Goal: Information Seeking & Learning: Compare options

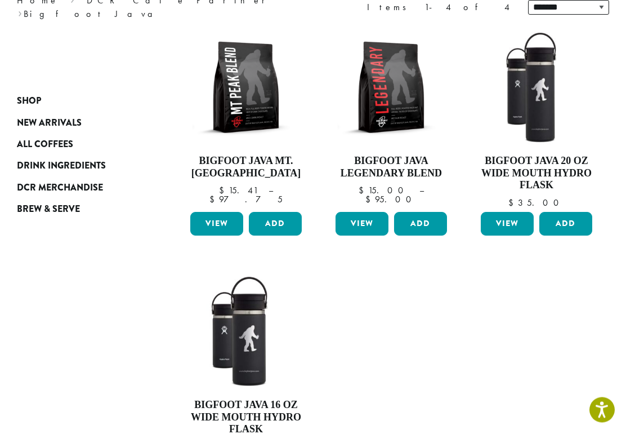
scroll to position [167, 0]
click at [559, 172] on h4 "Bigfoot Java 20 oz Wide Mouth Hydro Flask" at bounding box center [536, 173] width 117 height 37
click at [512, 222] on link "View" at bounding box center [507, 224] width 53 height 24
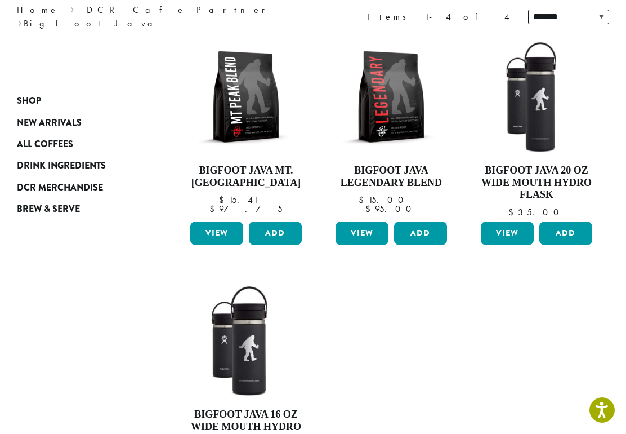
scroll to position [145, 0]
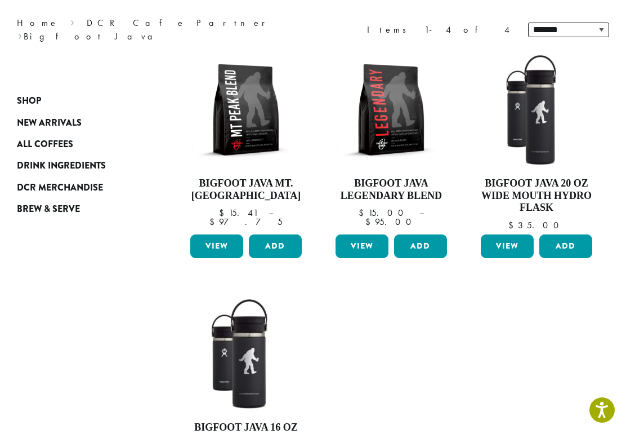
click at [224, 249] on link "View" at bounding box center [216, 246] width 53 height 24
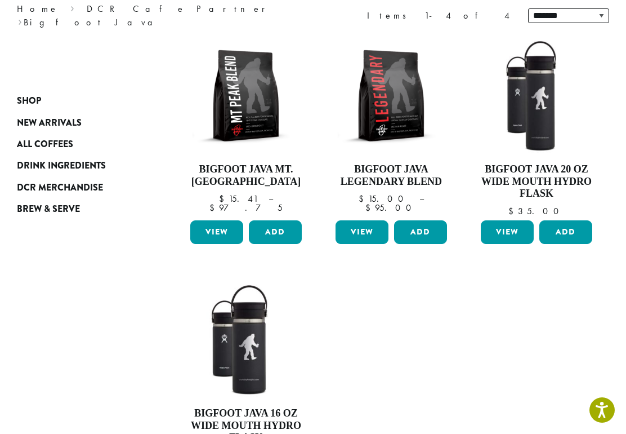
click at [365, 235] on link "View" at bounding box center [362, 232] width 53 height 24
click at [219, 233] on link "View" at bounding box center [216, 232] width 53 height 24
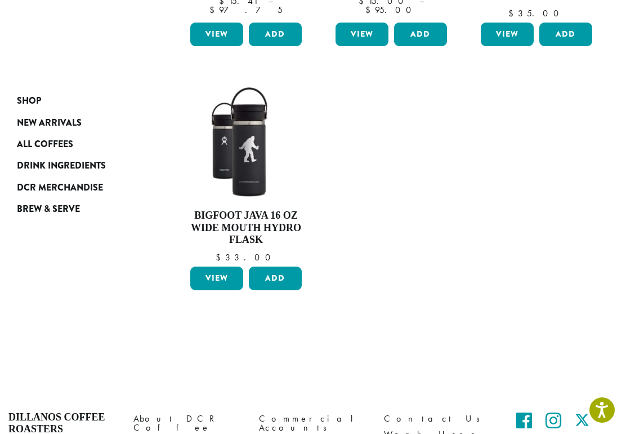
scroll to position [355, 0]
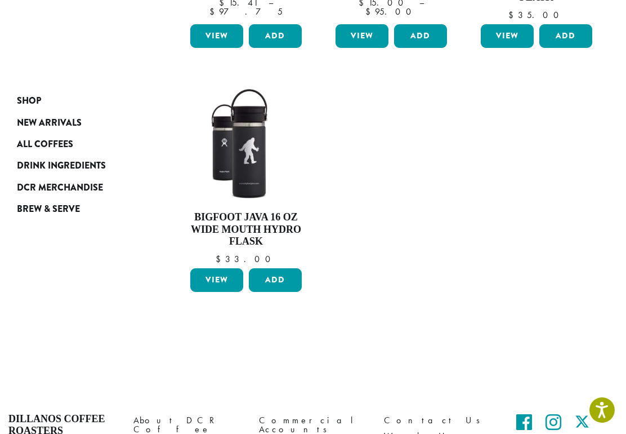
click at [62, 128] on span "New Arrivals" at bounding box center [49, 123] width 65 height 14
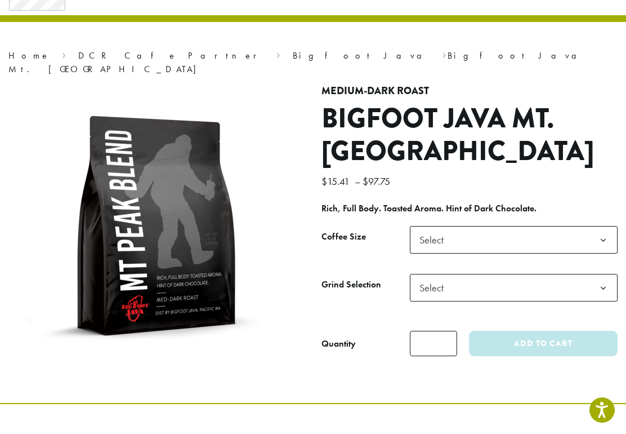
scroll to position [51, 0]
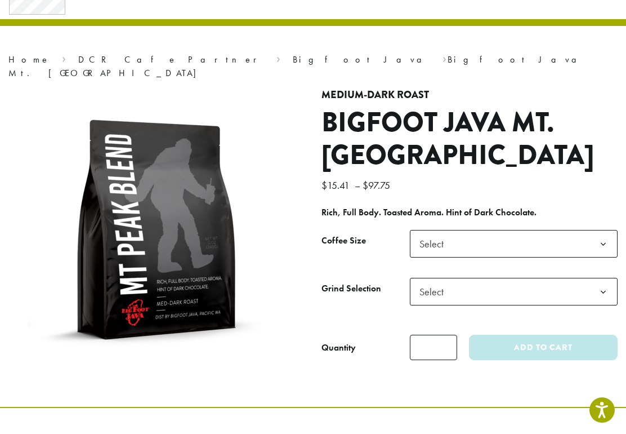
click at [606, 230] on b at bounding box center [604, 244] width 28 height 28
click at [593, 280] on b at bounding box center [604, 292] width 28 height 28
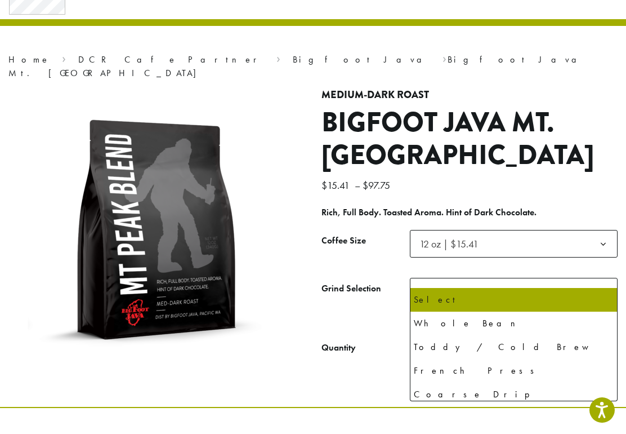
select select "*********"
select select "**********"
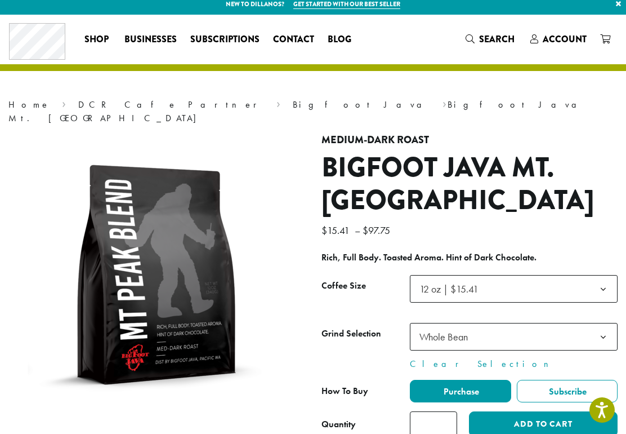
scroll to position [0, 0]
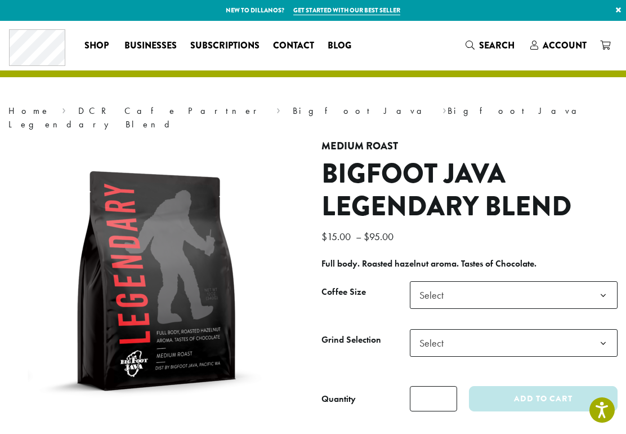
click at [607, 282] on b at bounding box center [604, 296] width 28 height 28
click at [603, 334] on b at bounding box center [604, 343] width 28 height 28
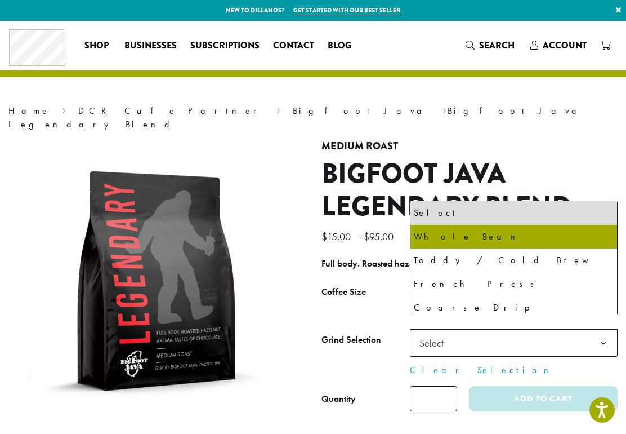
select select "*********"
select select "**********"
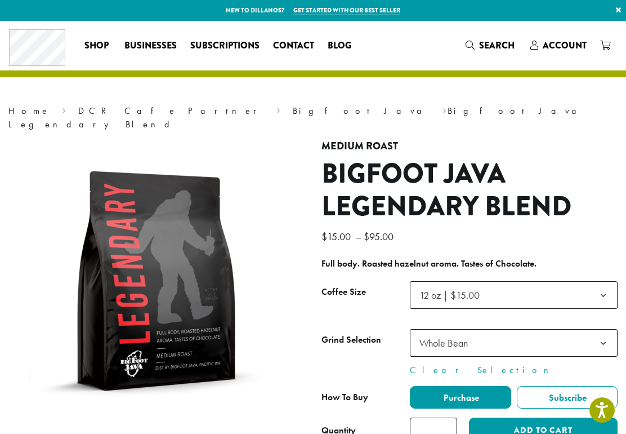
click at [606, 329] on b at bounding box center [604, 343] width 28 height 28
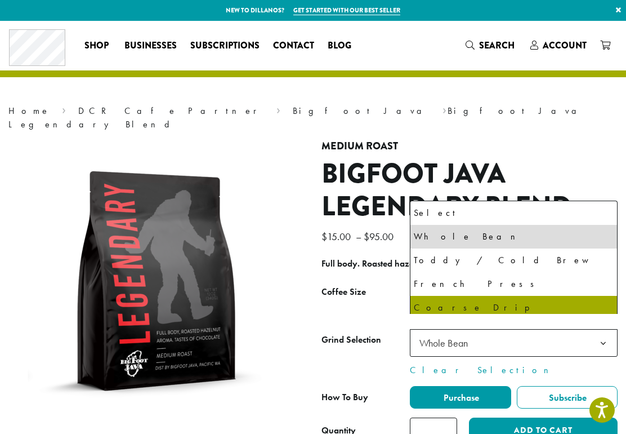
select select "*********"
select select "**********"
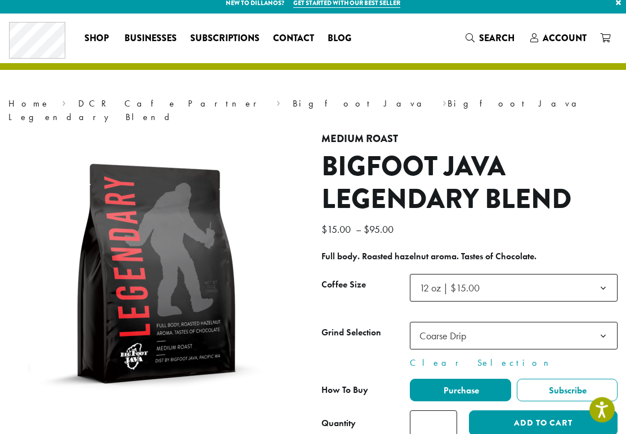
scroll to position [7, 0]
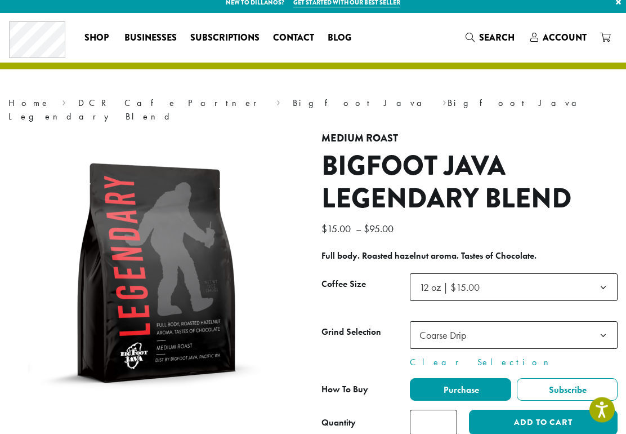
click at [604, 327] on b at bounding box center [604, 336] width 28 height 28
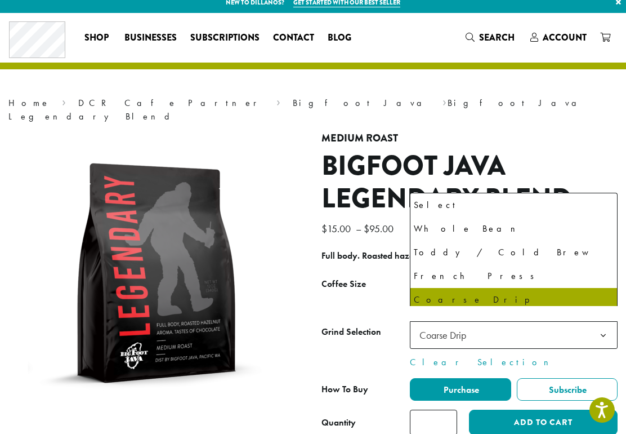
scroll to position [71, 0]
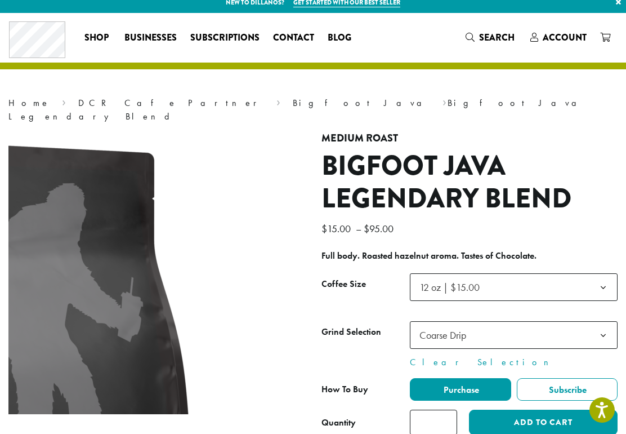
scroll to position [0, 0]
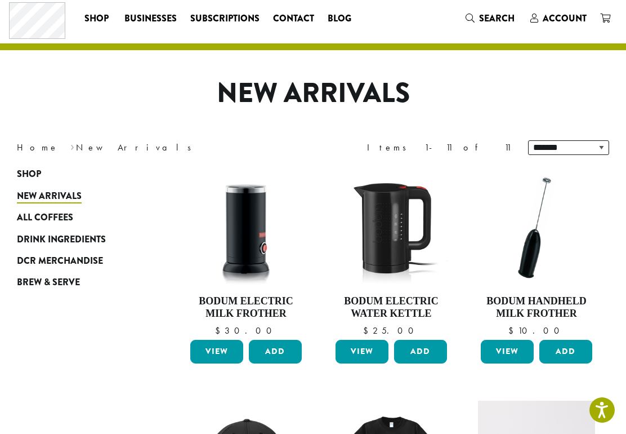
scroll to position [91, 0]
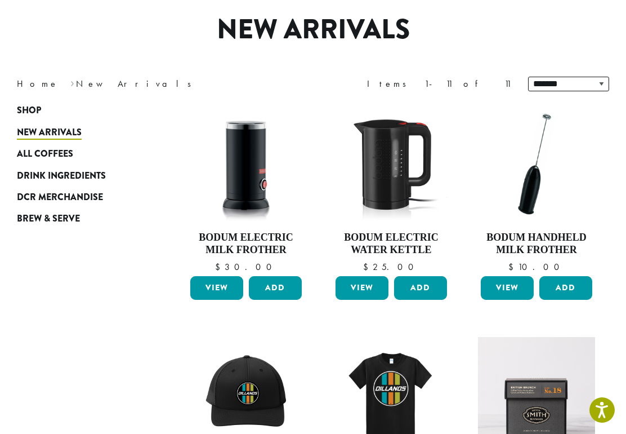
click at [227, 293] on link "View" at bounding box center [216, 288] width 53 height 24
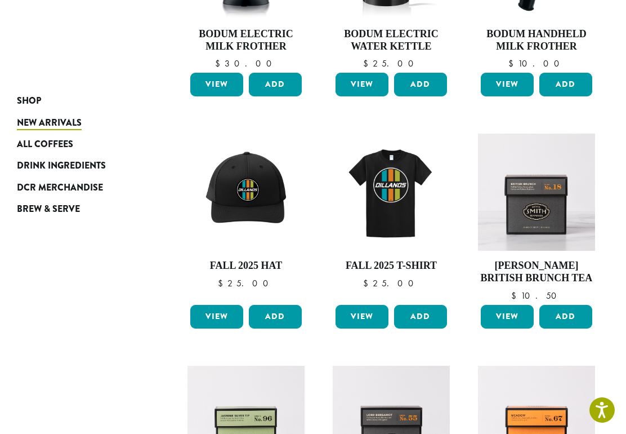
scroll to position [288, 0]
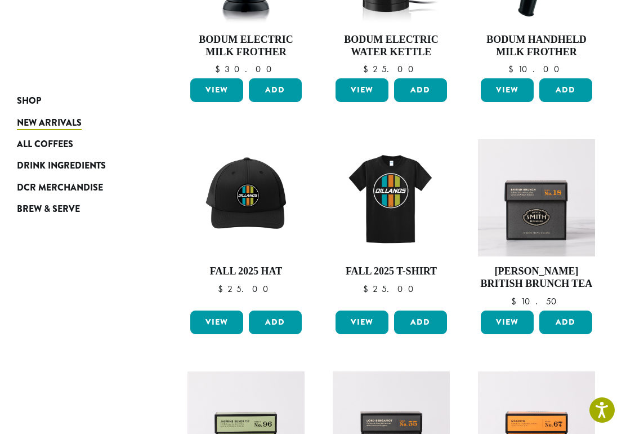
click at [42, 151] on span "All Coffees" at bounding box center [45, 144] width 56 height 14
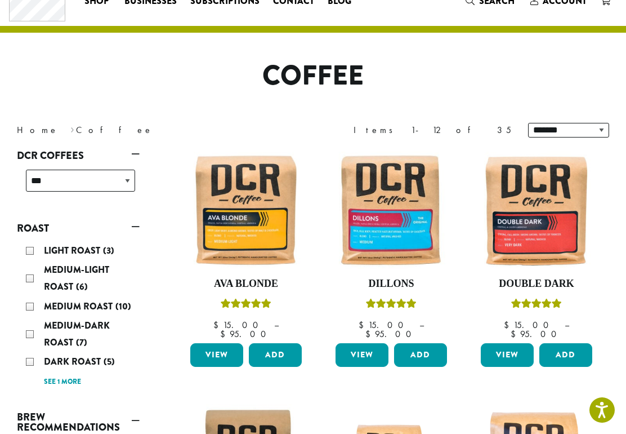
scroll to position [42, 0]
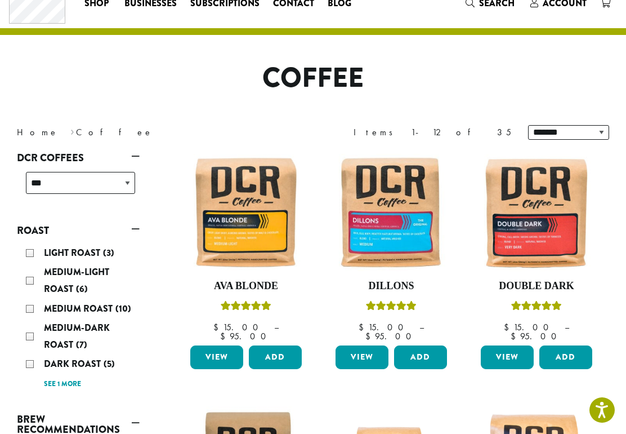
click at [365, 356] on link "View" at bounding box center [362, 357] width 53 height 24
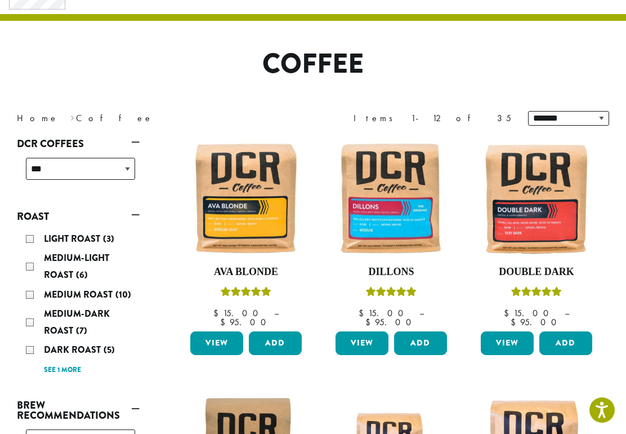
click at [514, 339] on link "View" at bounding box center [507, 343] width 53 height 24
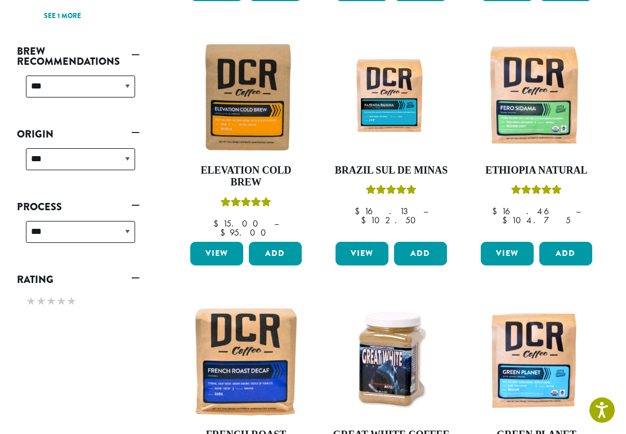
scroll to position [400, 0]
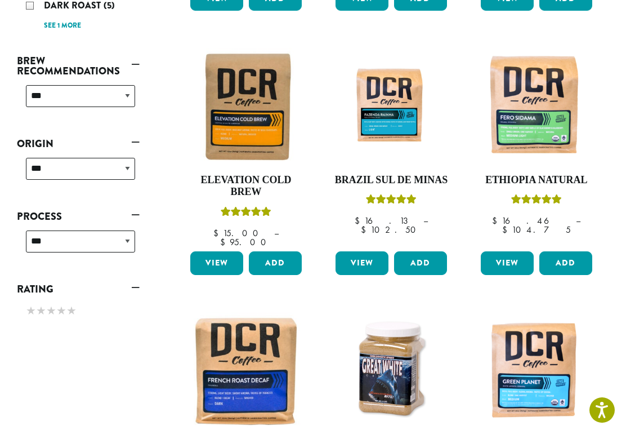
click at [226, 251] on link "View" at bounding box center [216, 263] width 53 height 24
click at [225, 251] on link "View" at bounding box center [216, 263] width 53 height 24
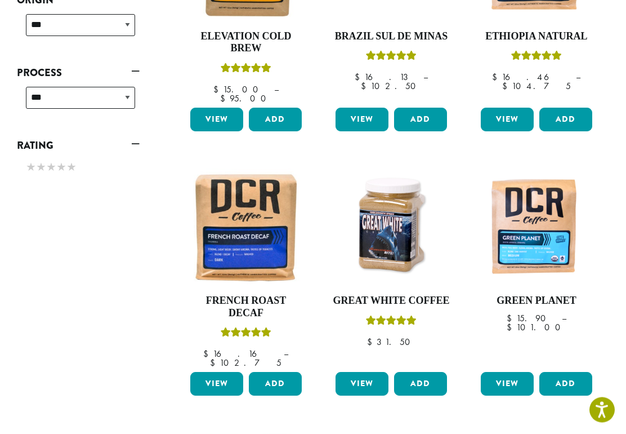
scroll to position [544, 0]
click at [364, 372] on link "View" at bounding box center [362, 384] width 53 height 24
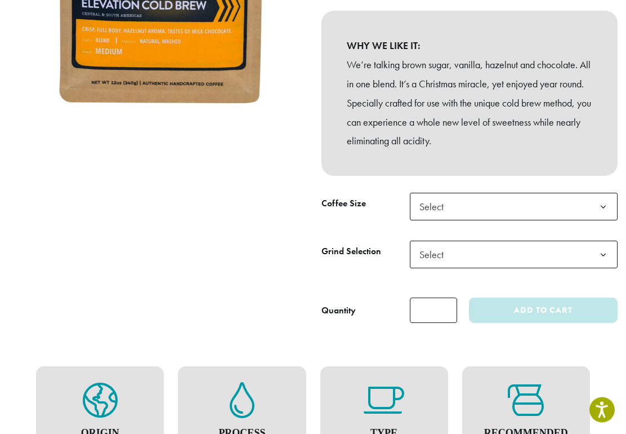
scroll to position [292, 0]
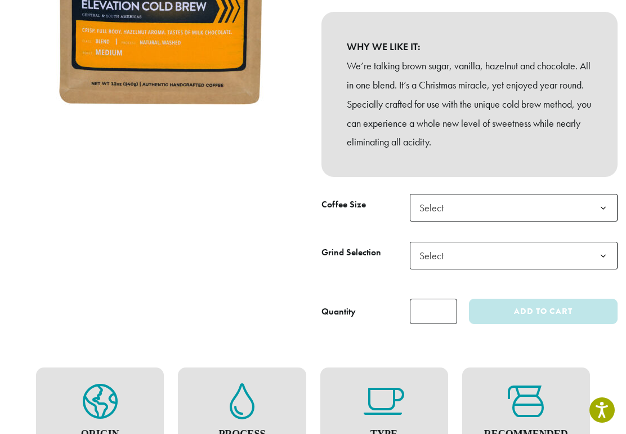
click at [602, 205] on b at bounding box center [604, 208] width 28 height 28
click at [603, 252] on b at bounding box center [604, 256] width 28 height 28
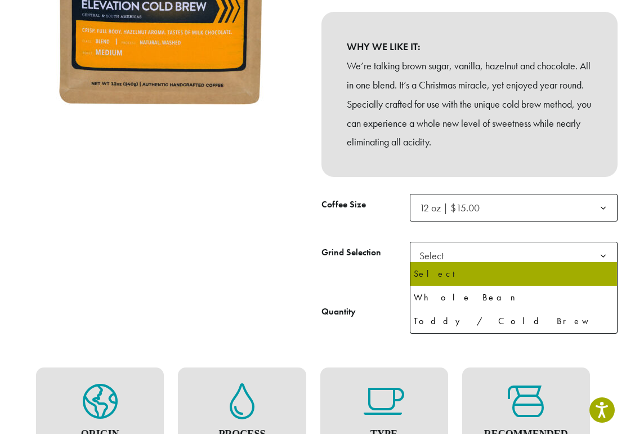
select select "*********"
select select "**********"
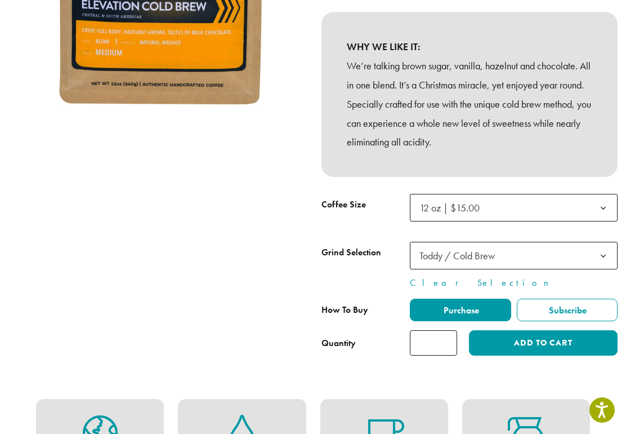
click at [605, 247] on b at bounding box center [604, 256] width 28 height 28
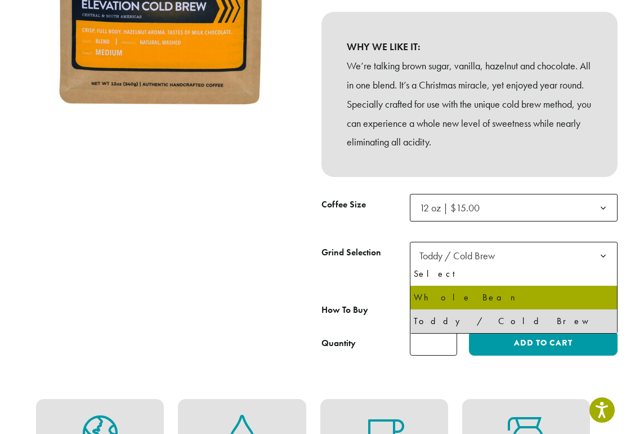
select select "*********"
select select "**********"
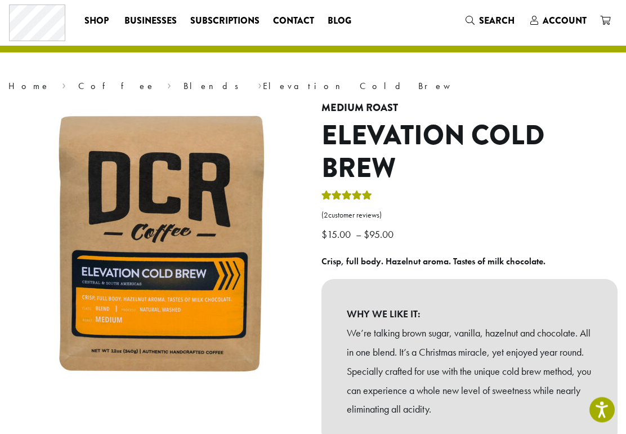
scroll to position [0, 0]
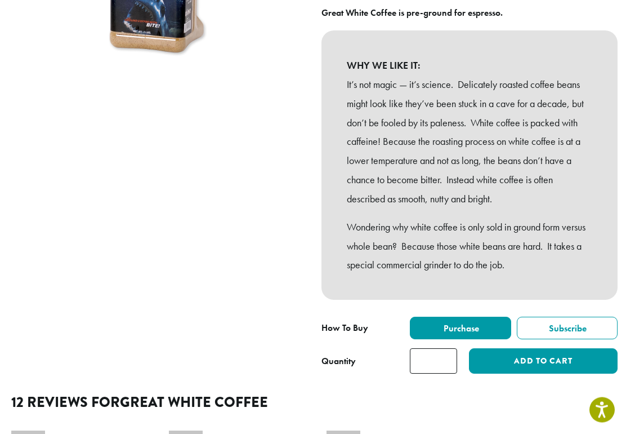
scroll to position [223, 0]
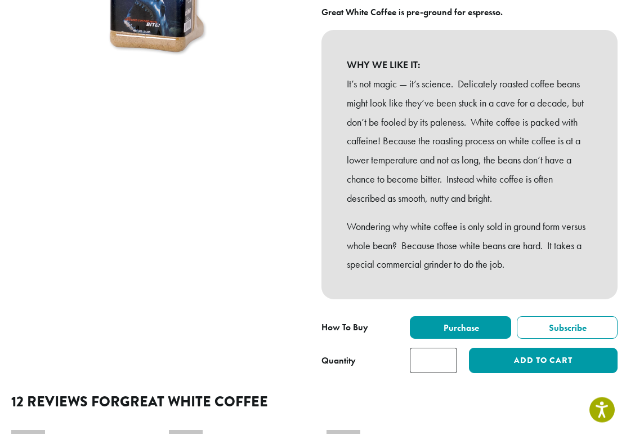
click at [477, 325] on span "Purchase" at bounding box center [460, 328] width 37 height 12
click at [470, 322] on span "Purchase" at bounding box center [460, 328] width 37 height 12
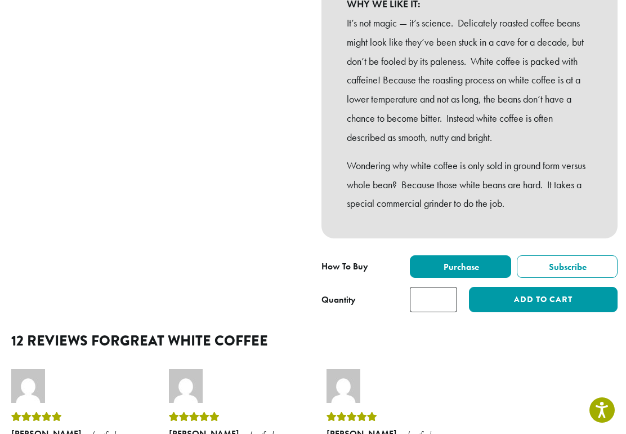
scroll to position [287, 0]
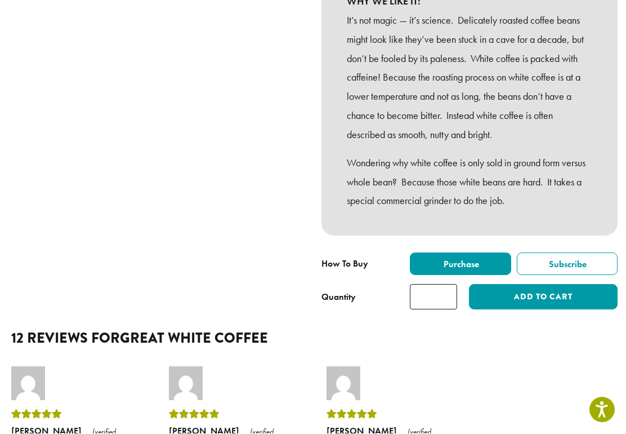
click at [456, 266] on label "Purchase" at bounding box center [460, 264] width 101 height 23
click at [555, 297] on button "Add to cart" at bounding box center [543, 296] width 149 height 25
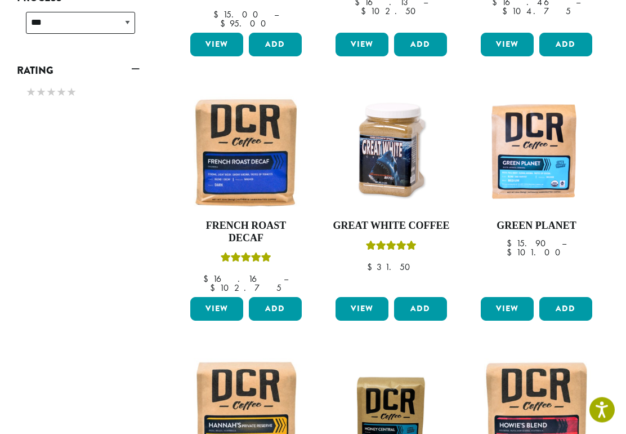
scroll to position [619, 0]
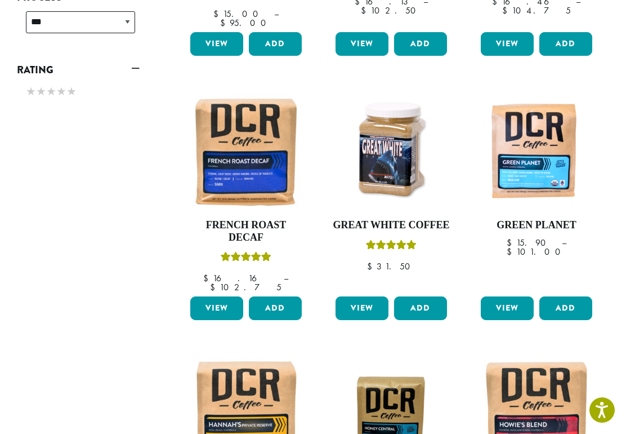
click at [525, 219] on h4 "Green Planet" at bounding box center [536, 225] width 117 height 12
click at [506, 296] on link "View" at bounding box center [507, 308] width 53 height 24
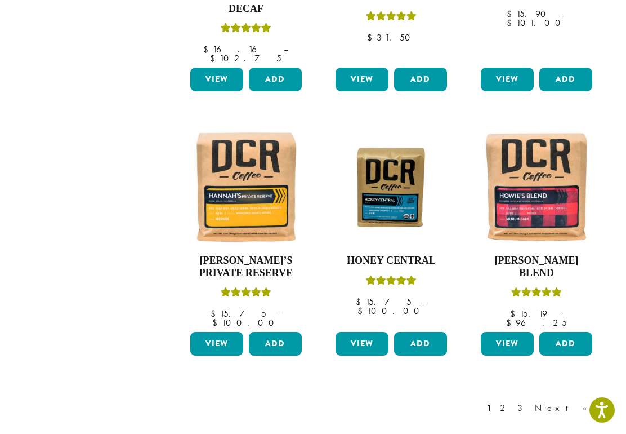
scroll to position [847, 0]
click at [506, 332] on link "View" at bounding box center [507, 344] width 53 height 24
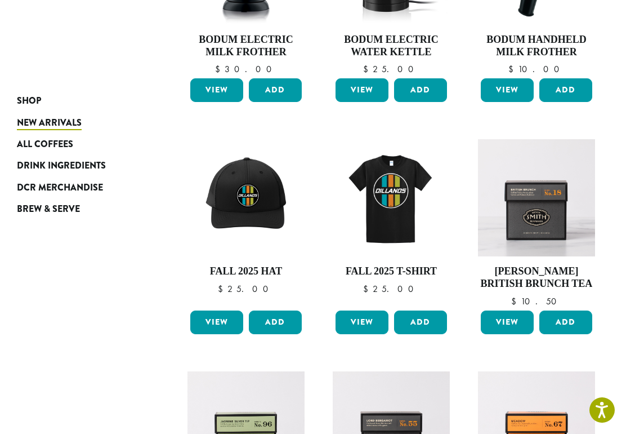
click at [80, 163] on span "Drink Ingredients" at bounding box center [61, 166] width 89 height 14
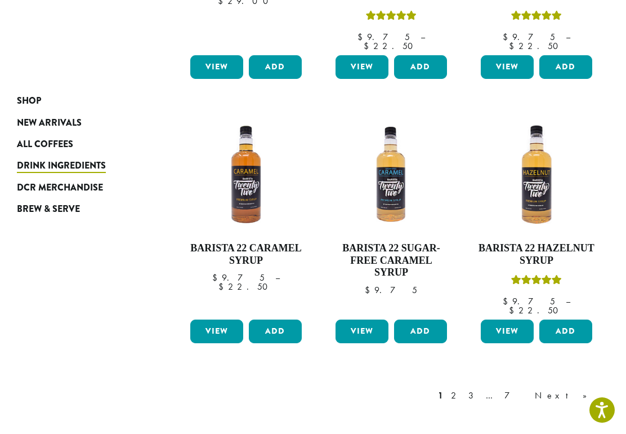
scroll to position [831, 0]
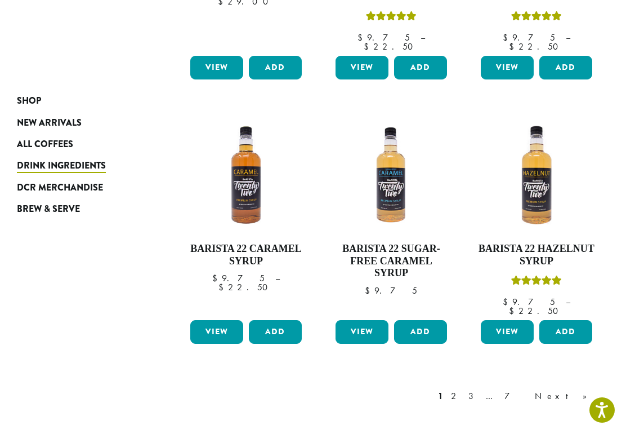
click at [463, 389] on link "2" at bounding box center [456, 396] width 14 height 14
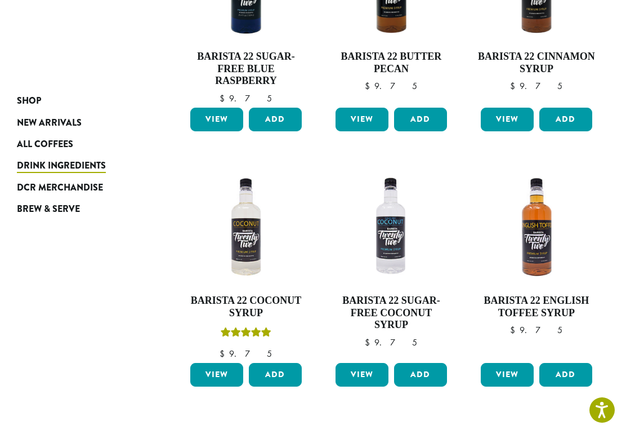
scroll to position [825, 0]
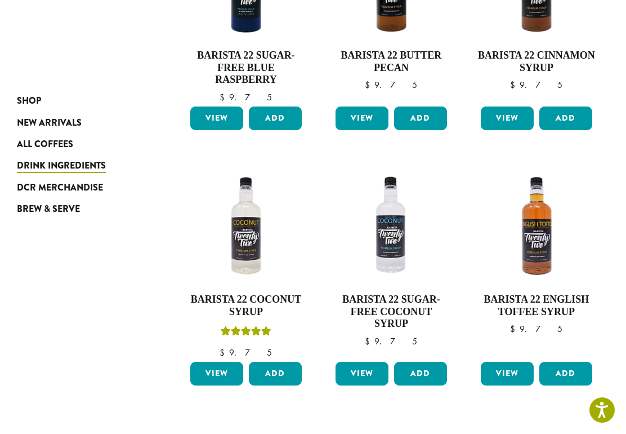
click at [466, 431] on link "3" at bounding box center [459, 438] width 14 height 14
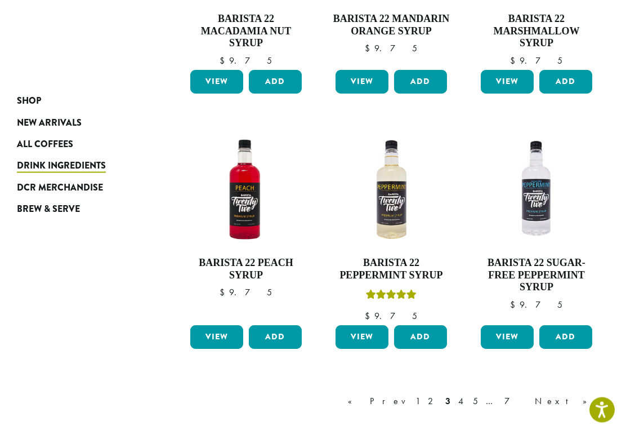
scroll to position [838, 0]
click at [514, 394] on div "« Prev 1 2 3 4 5 … 7 Next »" at bounding box center [473, 401] width 255 height 14
click at [467, 394] on link "4" at bounding box center [461, 401] width 11 height 14
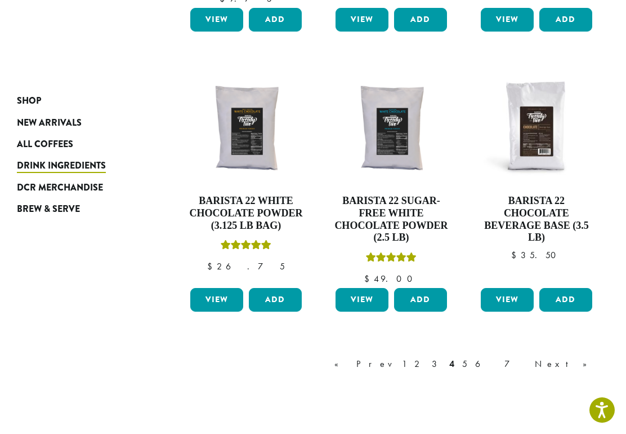
scroll to position [886, 0]
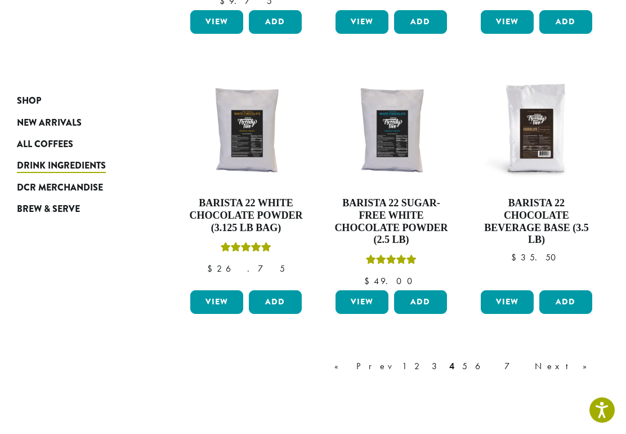
click at [470, 359] on link "5" at bounding box center [465, 366] width 10 height 14
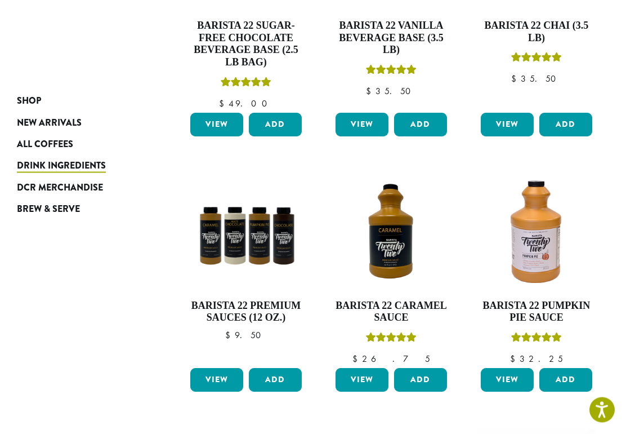
scroll to position [360, 0]
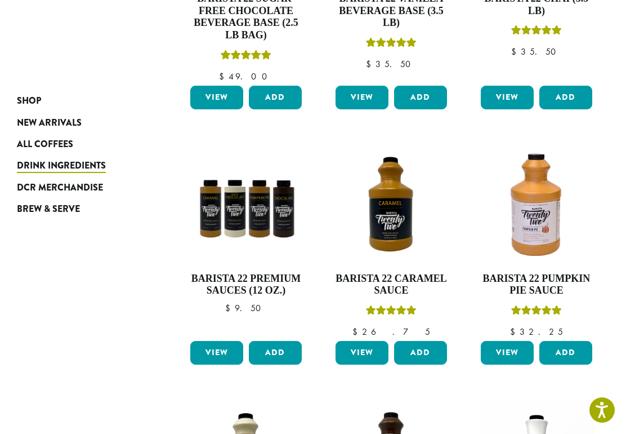
click at [220, 341] on link "View" at bounding box center [216, 353] width 53 height 24
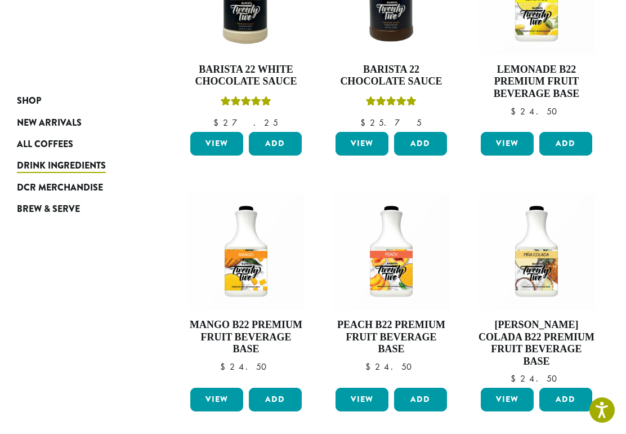
scroll to position [827, 0]
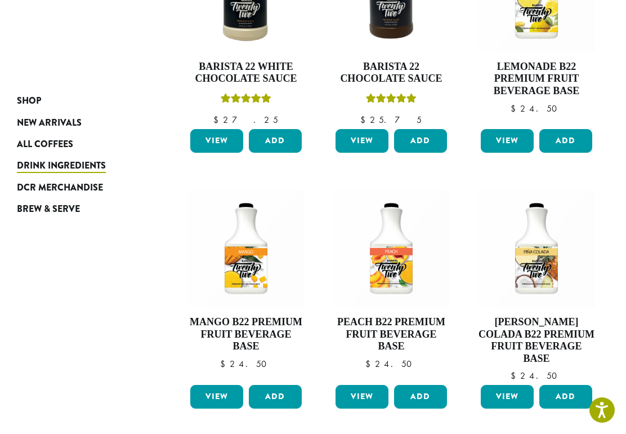
click at [212, 385] on link "View" at bounding box center [216, 397] width 53 height 24
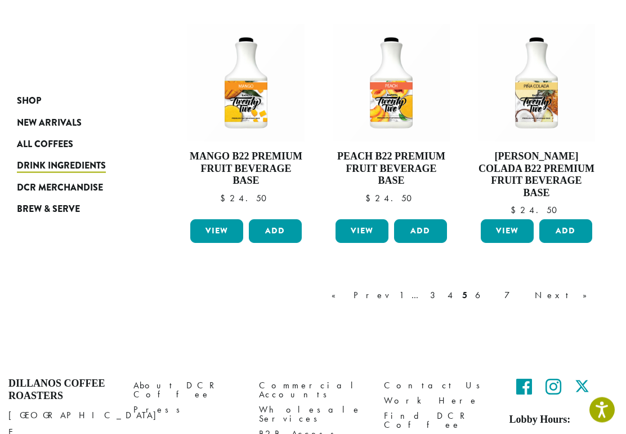
scroll to position [1011, 0]
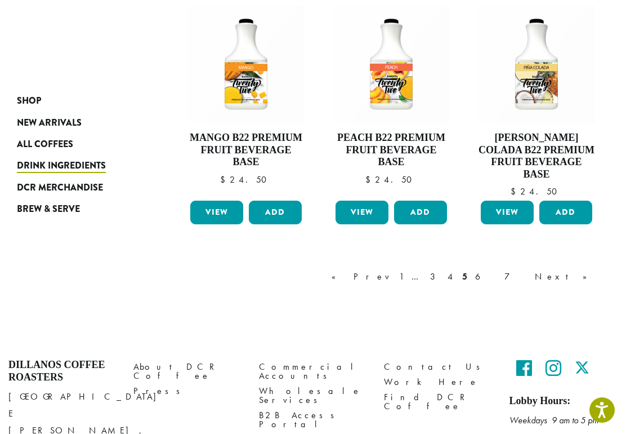
click at [499, 270] on link "6" at bounding box center [486, 277] width 26 height 14
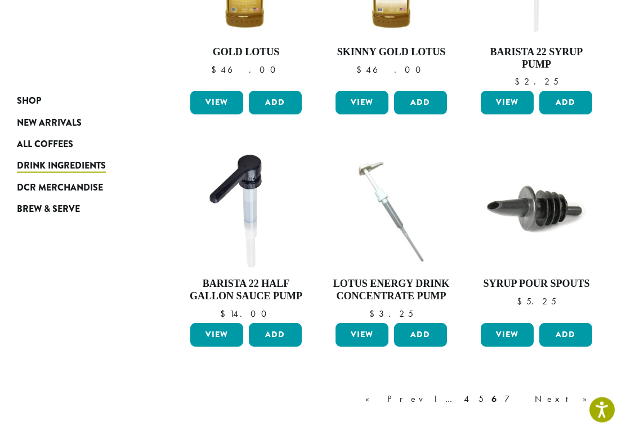
scroll to position [782, 0]
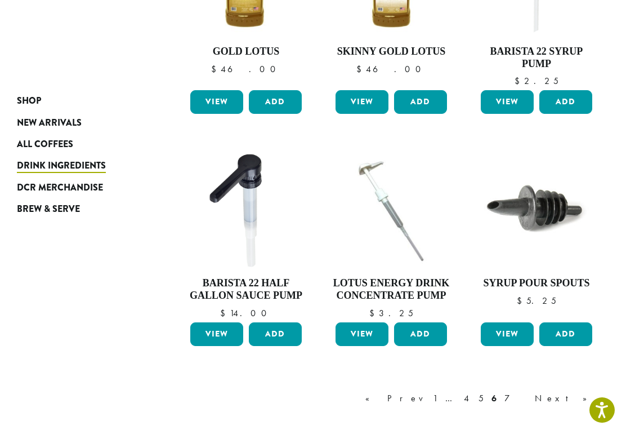
click at [529, 391] on link "7" at bounding box center [515, 398] width 27 height 14
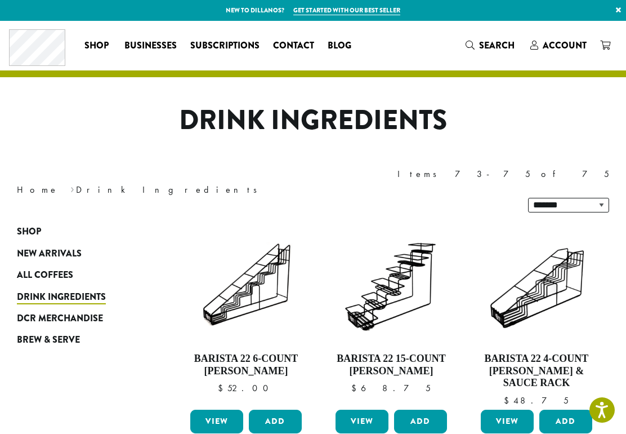
click at [48, 268] on span "All Coffees" at bounding box center [45, 275] width 56 height 14
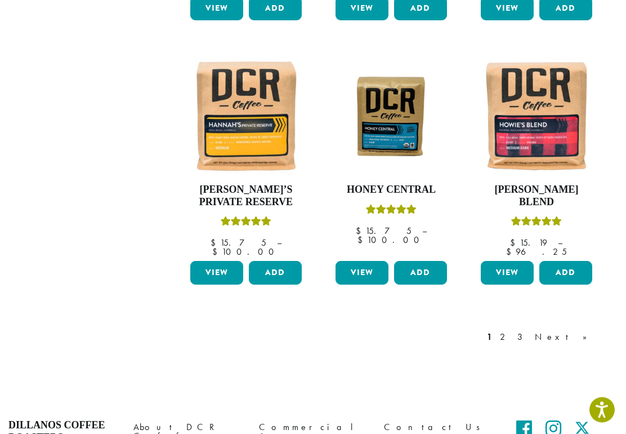
scroll to position [975, 0]
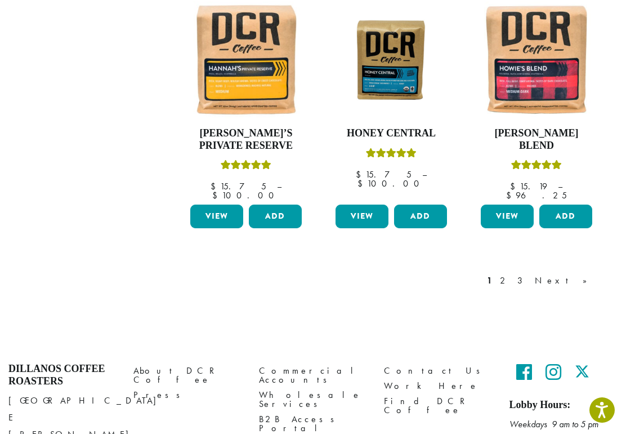
click at [512, 274] on link "2" at bounding box center [505, 281] width 14 height 14
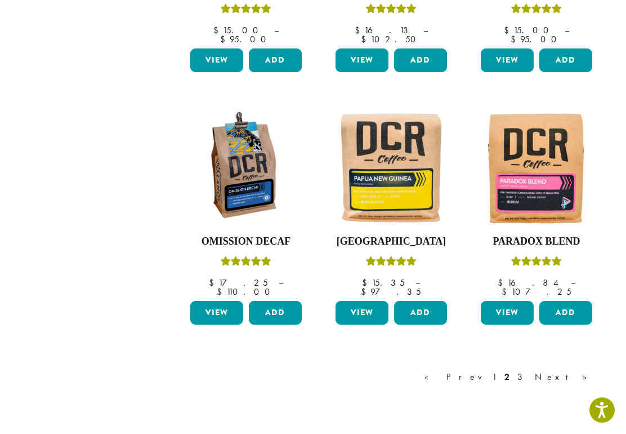
scroll to position [842, 0]
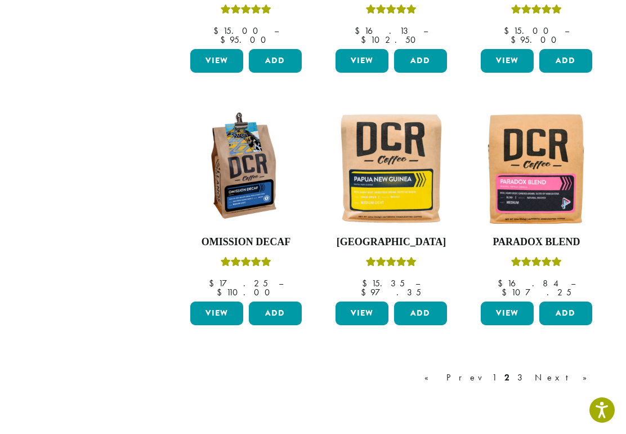
click at [509, 301] on link "View" at bounding box center [507, 313] width 53 height 24
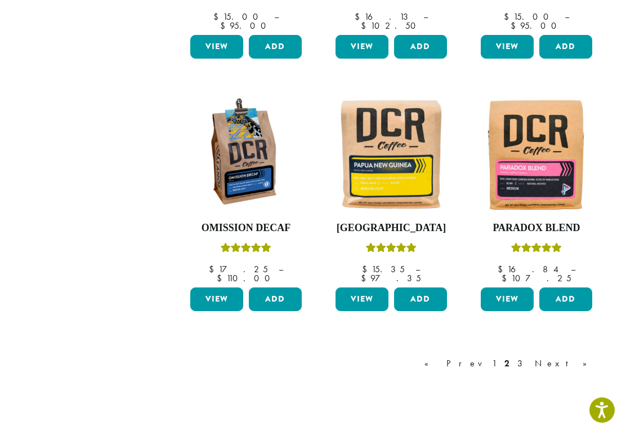
click at [529, 356] on link "3" at bounding box center [522, 363] width 14 height 14
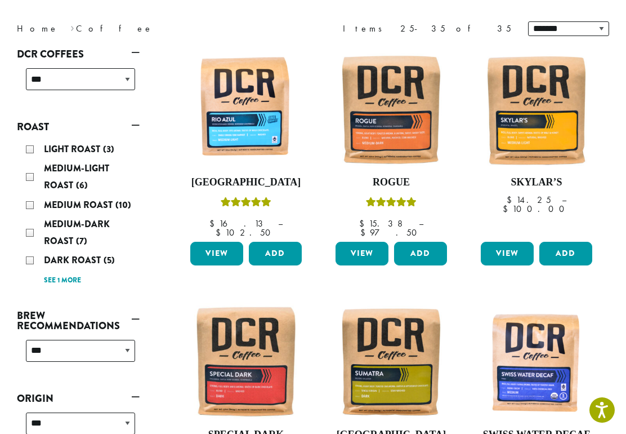
scroll to position [161, 0]
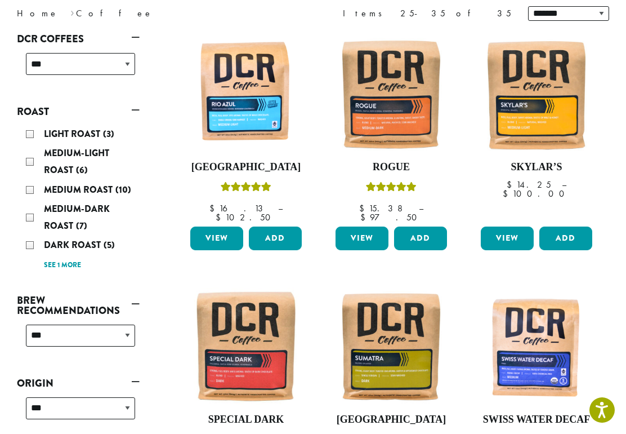
click at [365, 227] on link "View" at bounding box center [362, 238] width 53 height 24
click at [377, 229] on link "View" at bounding box center [362, 238] width 53 height 24
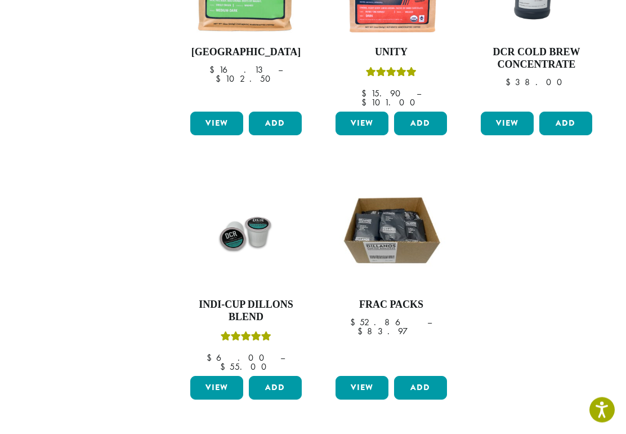
scroll to position [780, 0]
click at [227, 376] on link "View" at bounding box center [216, 388] width 53 height 24
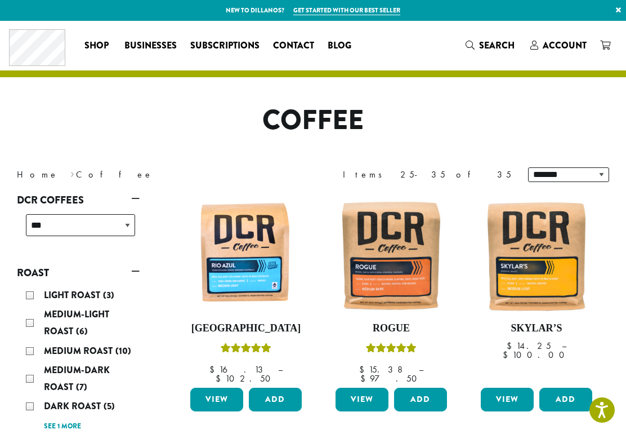
scroll to position [794, 0]
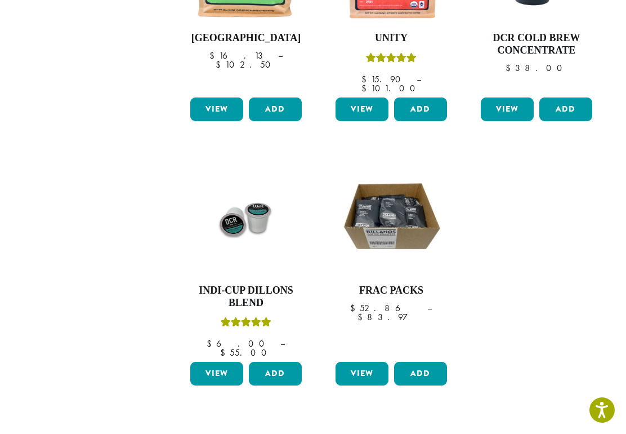
click at [363, 361] on link "View" at bounding box center [362, 373] width 53 height 24
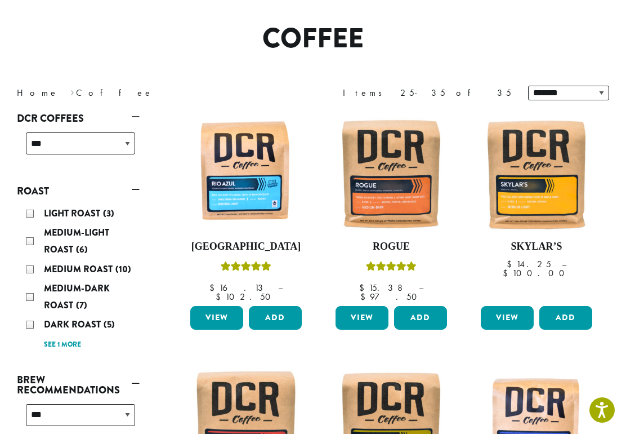
scroll to position [0, 0]
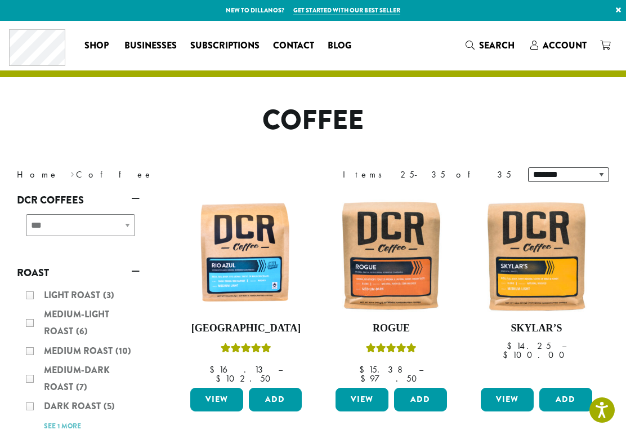
scroll to position [856, 0]
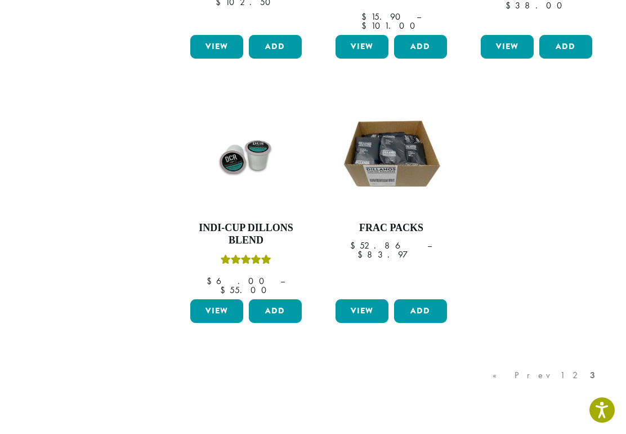
scroll to position [977, 0]
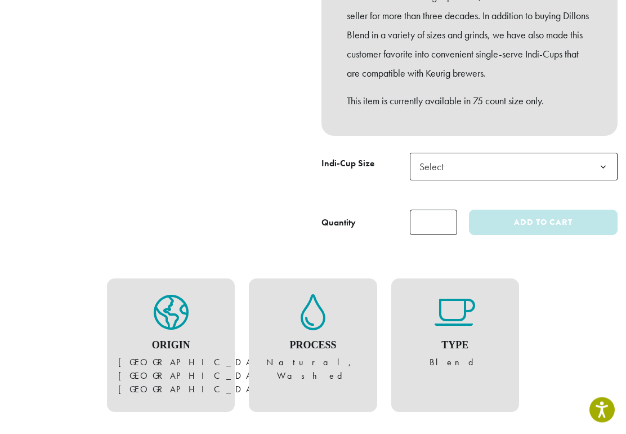
scroll to position [364, 0]
click at [605, 155] on b at bounding box center [604, 167] width 28 height 28
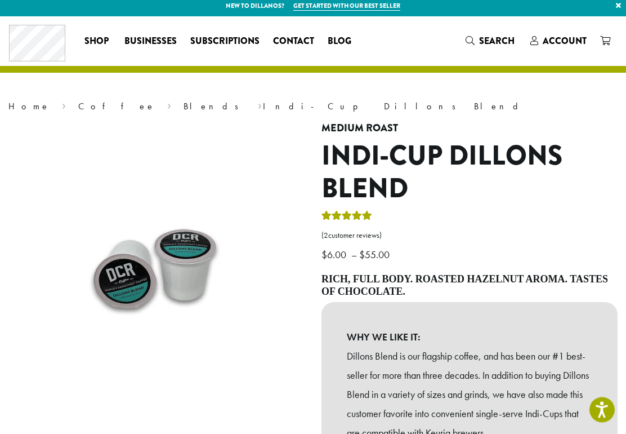
scroll to position [0, 0]
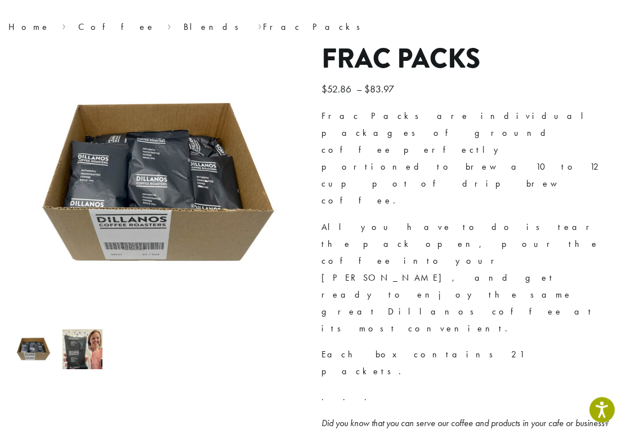
scroll to position [84, 0]
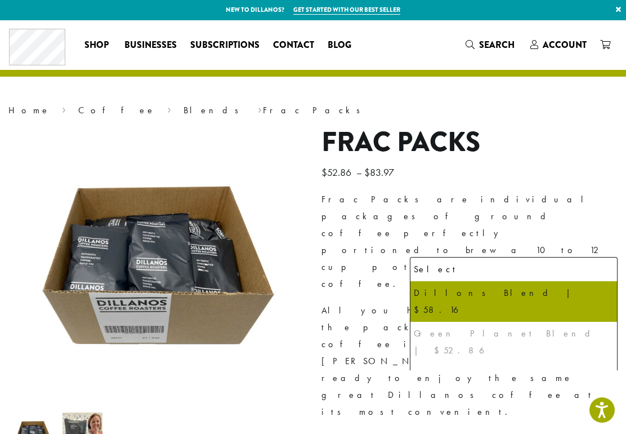
scroll to position [0, 0]
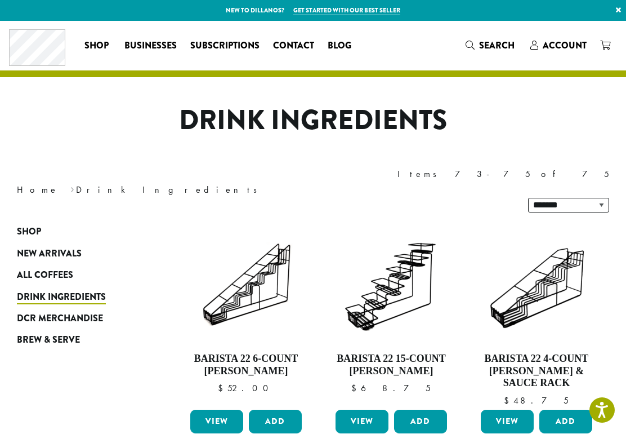
click at [70, 247] on span "New Arrivals" at bounding box center [49, 254] width 65 height 14
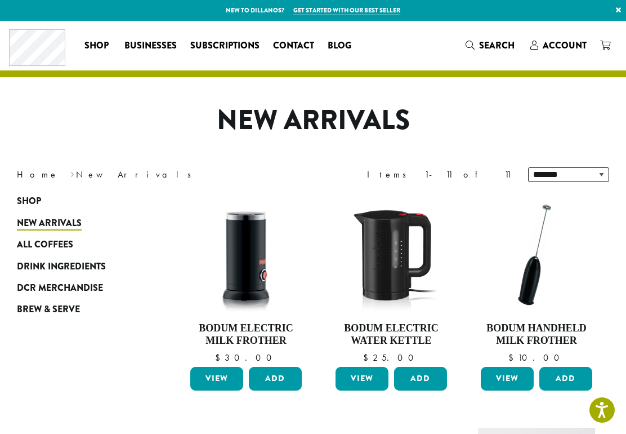
click at [95, 292] on span "DCR Merchandise" at bounding box center [60, 288] width 86 height 14
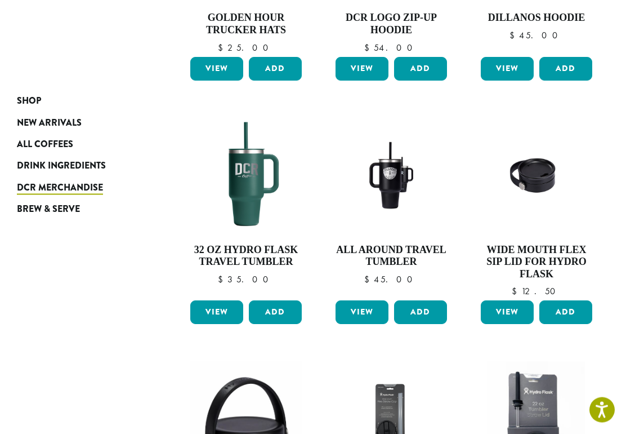
scroll to position [542, 0]
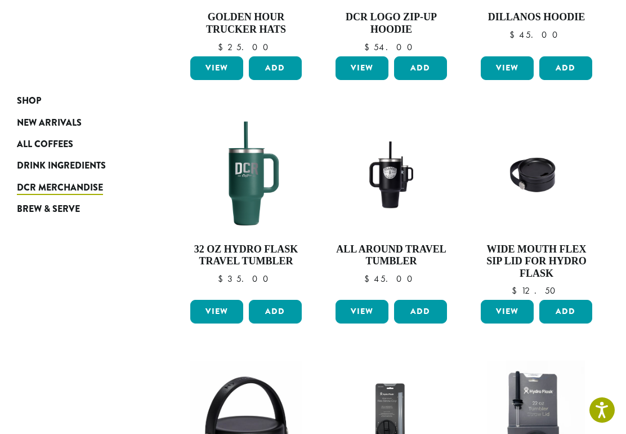
click at [356, 303] on link "View" at bounding box center [362, 312] width 53 height 24
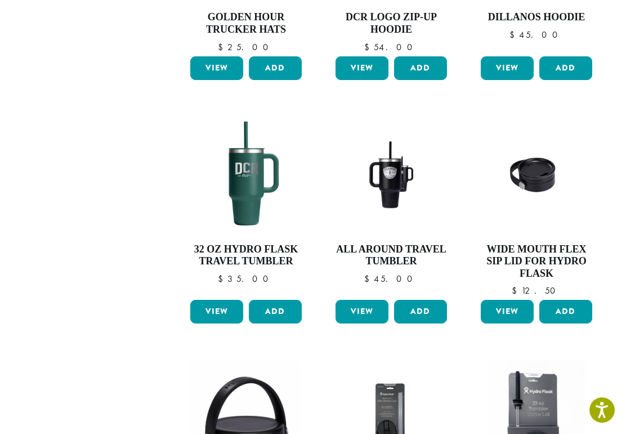
scroll to position [556, 0]
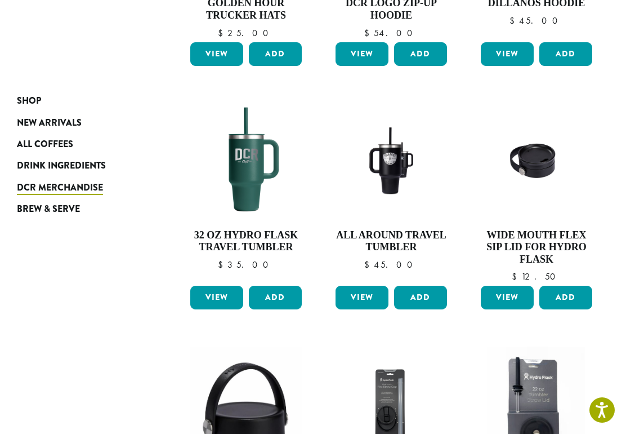
click at [221, 285] on link "View" at bounding box center [216, 297] width 53 height 24
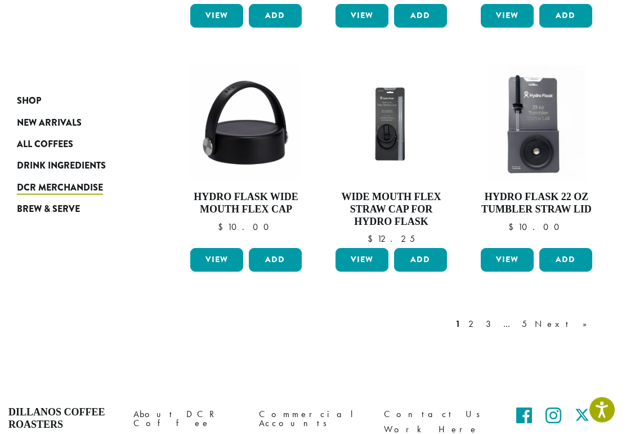
scroll to position [833, 0]
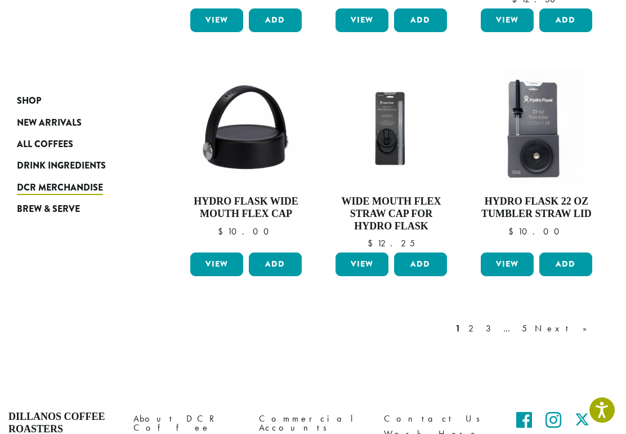
click at [480, 322] on link "2" at bounding box center [473, 329] width 14 height 14
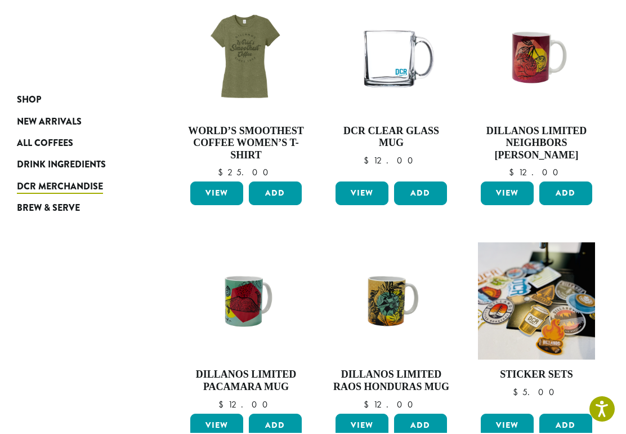
scroll to position [660, 0]
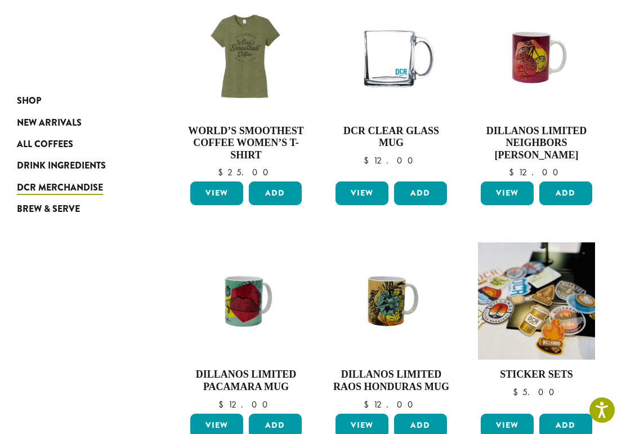
click at [221, 198] on link "View" at bounding box center [216, 193] width 53 height 24
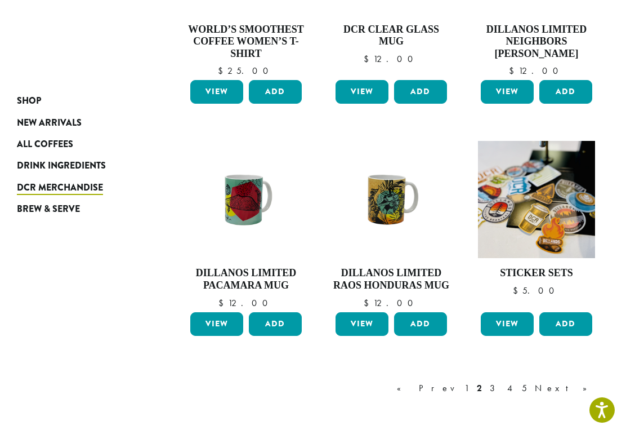
scroll to position [766, 0]
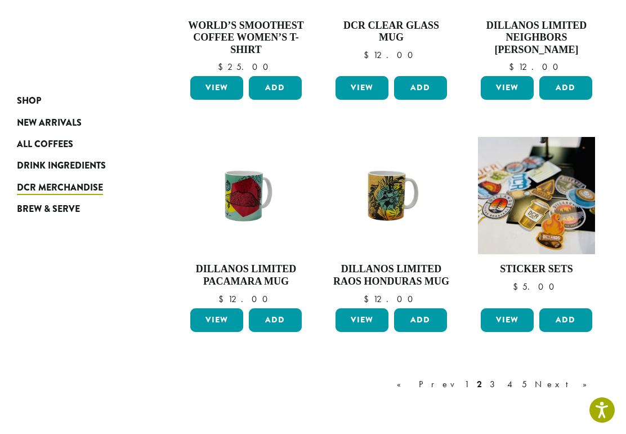
click at [502, 391] on link "3" at bounding box center [495, 384] width 14 height 14
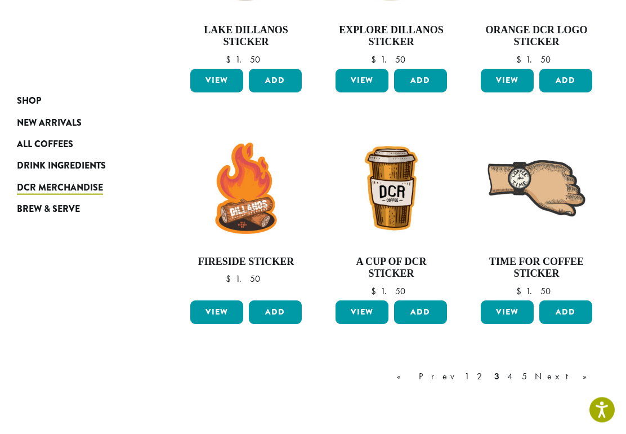
scroll to position [792, 0]
click at [516, 369] on link "4" at bounding box center [510, 376] width 11 height 14
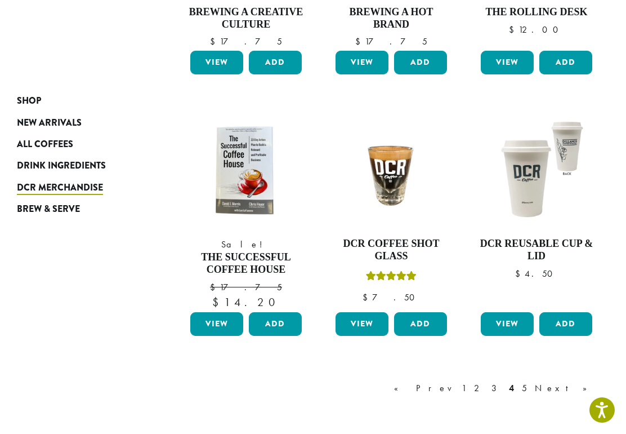
scroll to position [820, 0]
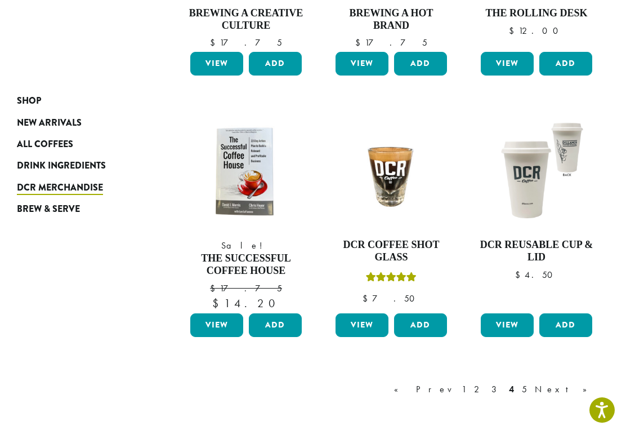
click at [222, 313] on link "View" at bounding box center [216, 325] width 53 height 24
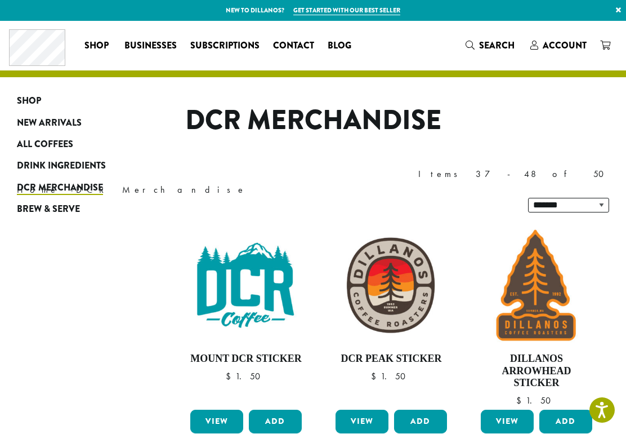
scroll to position [834, 0]
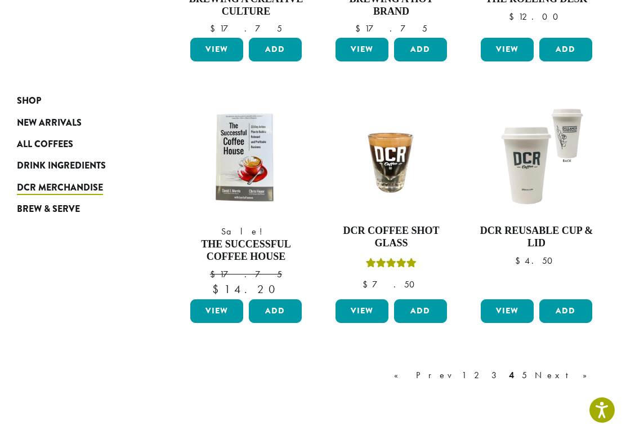
click at [529, 368] on link "5" at bounding box center [525, 375] width 10 height 14
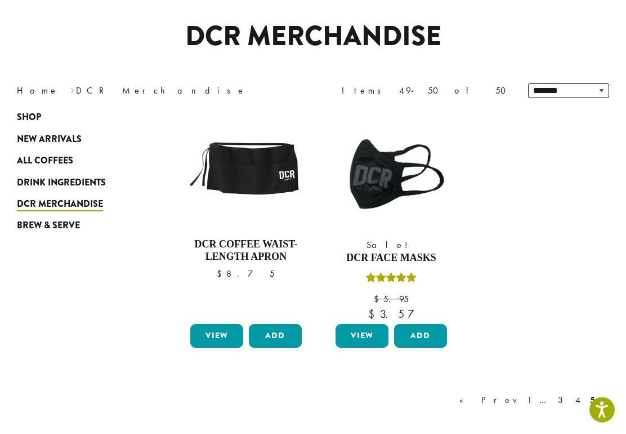
scroll to position [84, 0]
click at [54, 227] on span "Brew & Serve" at bounding box center [48, 225] width 63 height 14
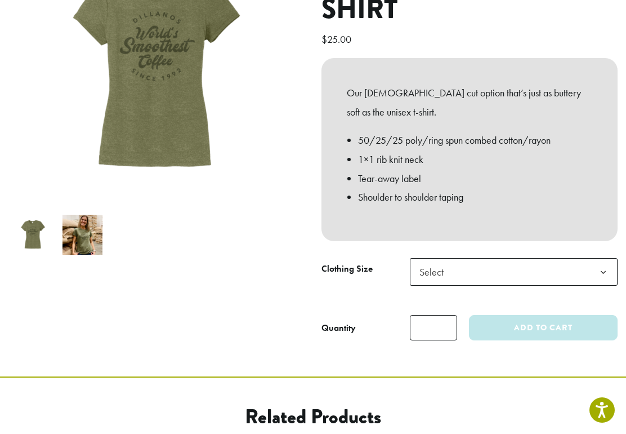
scroll to position [242, 0]
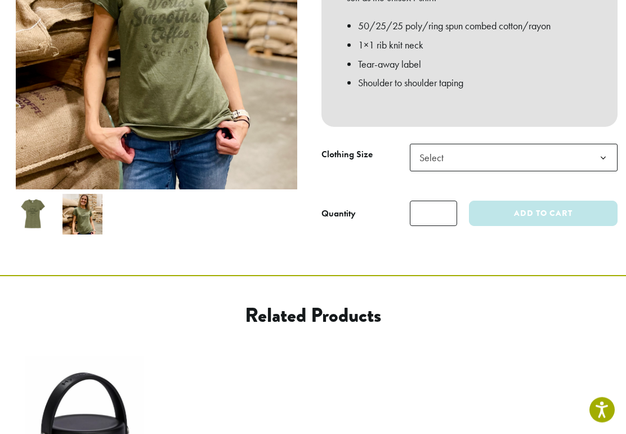
click at [604, 145] on b at bounding box center [604, 159] width 28 height 28
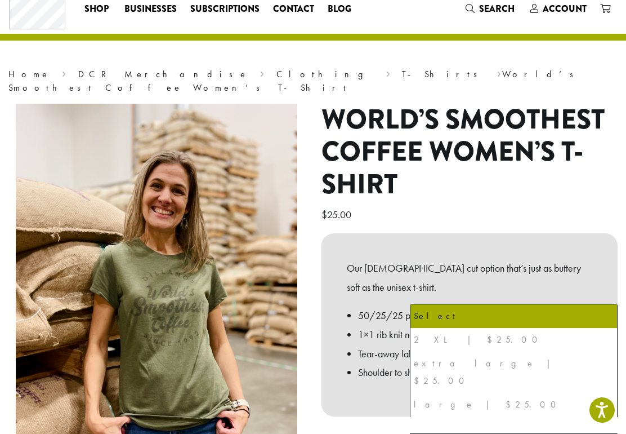
scroll to position [35, 0]
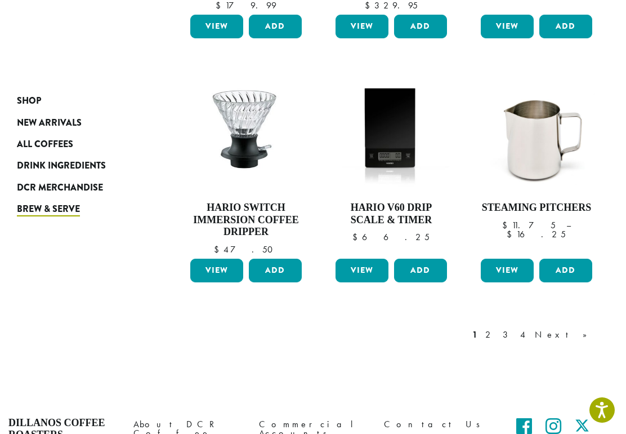
scroll to position [838, 0]
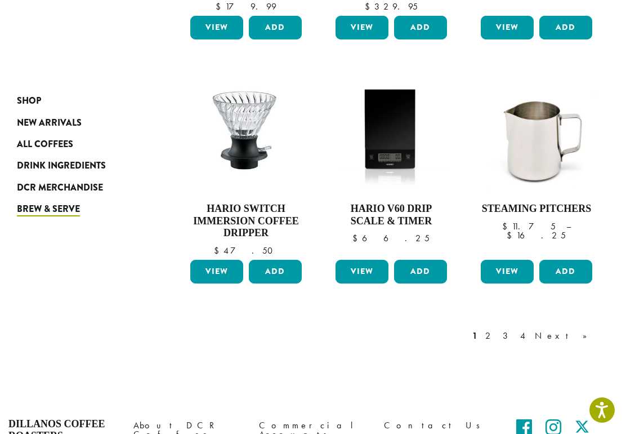
click at [497, 329] on link "2" at bounding box center [490, 336] width 14 height 14
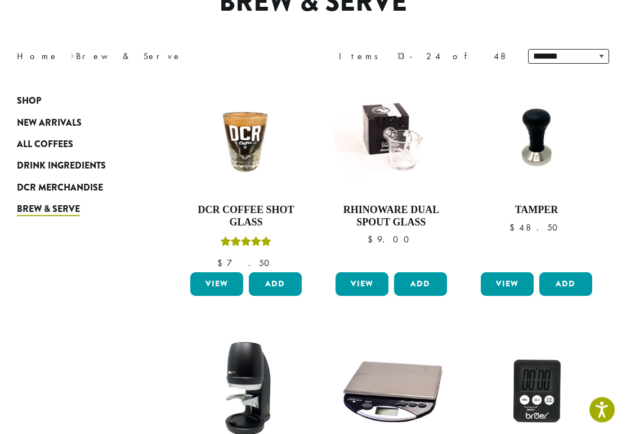
scroll to position [118, 0]
click at [405, 222] on h4 "Rhinoware Dual Spout Glass" at bounding box center [391, 216] width 117 height 24
click at [365, 294] on link "View" at bounding box center [362, 284] width 53 height 24
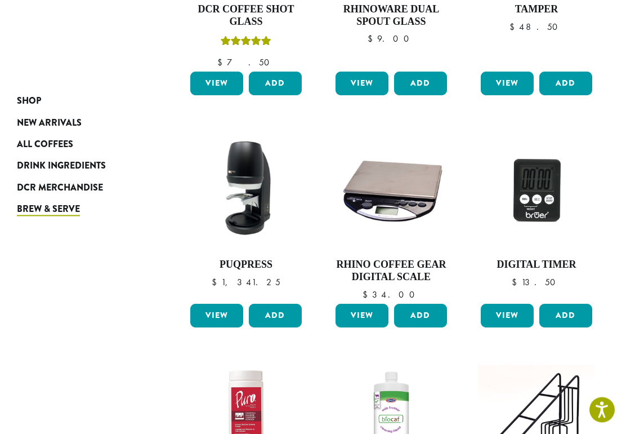
scroll to position [319, 0]
click at [218, 315] on link "View" at bounding box center [216, 315] width 53 height 24
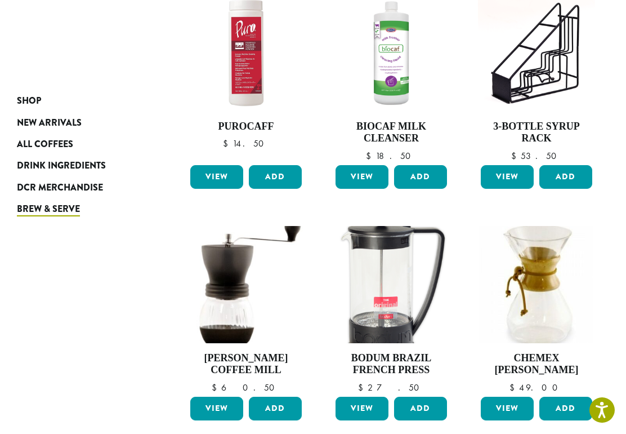
scroll to position [699, 0]
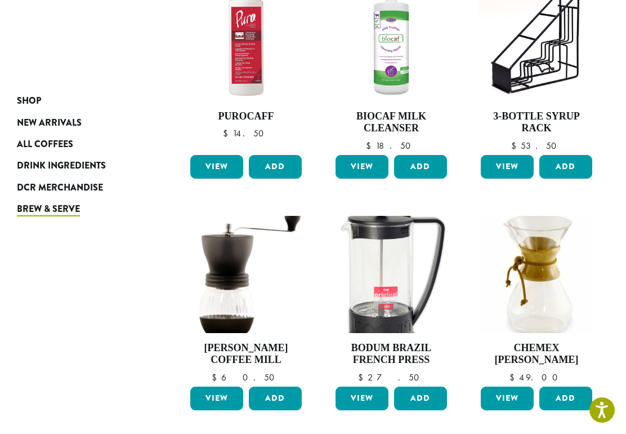
click at [221, 399] on link "View" at bounding box center [216, 398] width 53 height 24
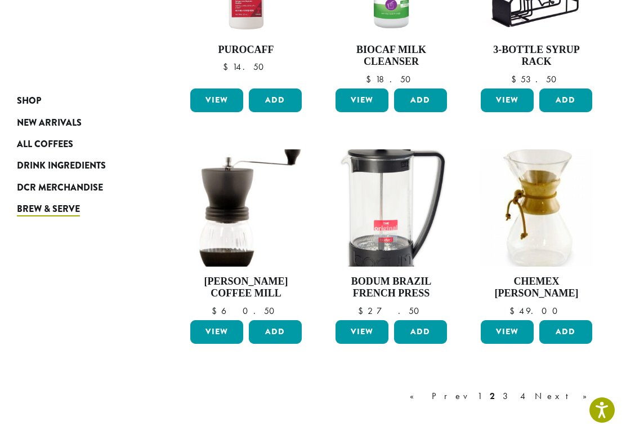
scroll to position [764, 0]
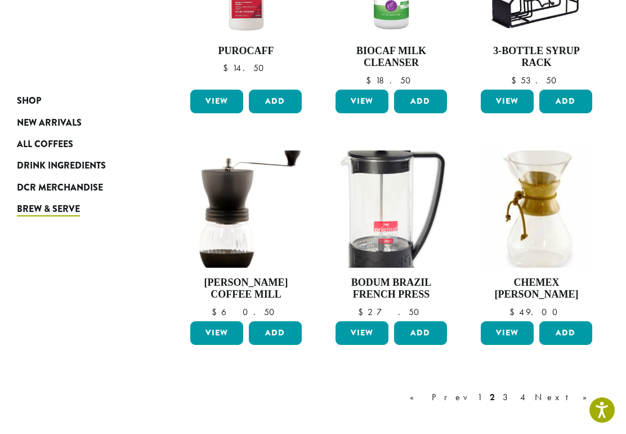
click at [364, 328] on link "View" at bounding box center [362, 333] width 53 height 24
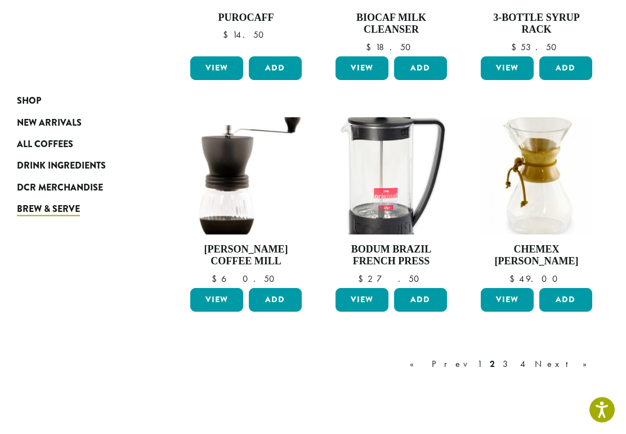
scroll to position [797, 0]
click at [511, 307] on link "View" at bounding box center [507, 300] width 53 height 24
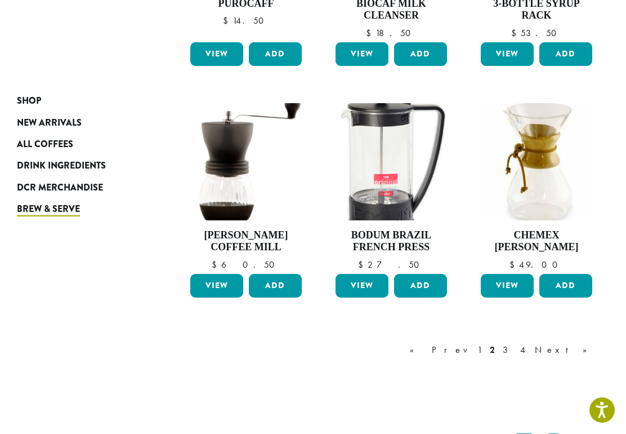
click at [515, 345] on link "3" at bounding box center [508, 350] width 14 height 14
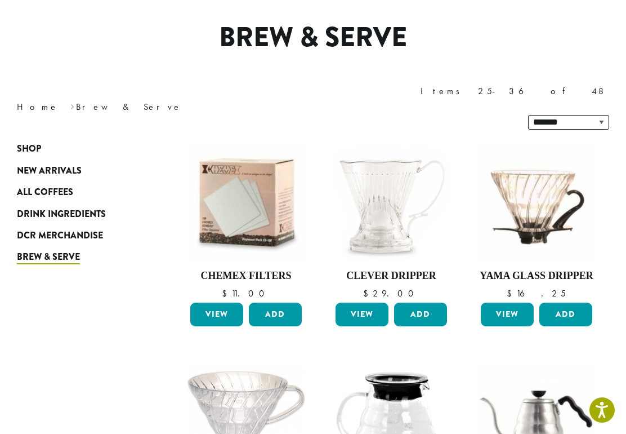
scroll to position [69, 0]
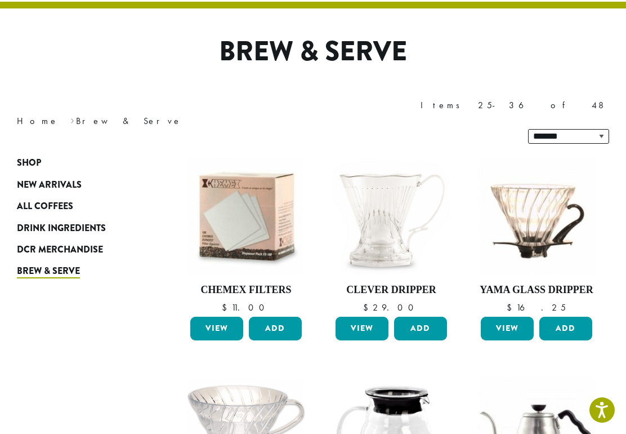
click at [370, 316] on link "View" at bounding box center [362, 328] width 53 height 24
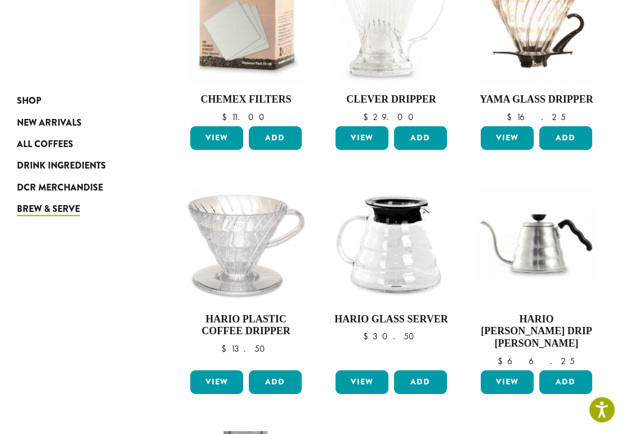
scroll to position [258, 0]
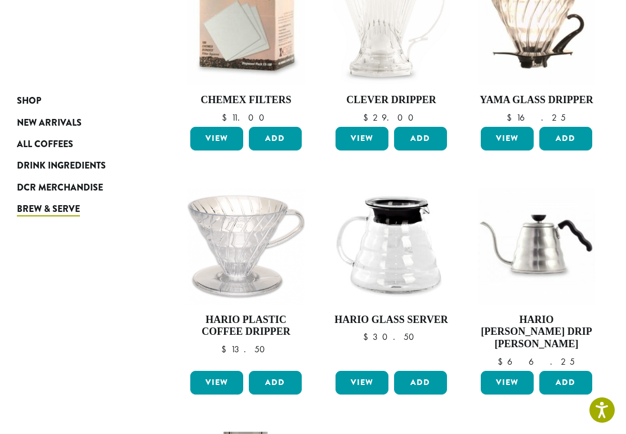
click at [511, 370] on link "View" at bounding box center [507, 382] width 53 height 24
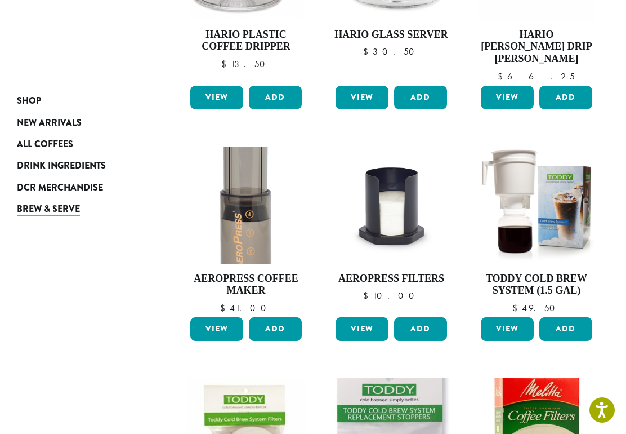
scroll to position [544, 0]
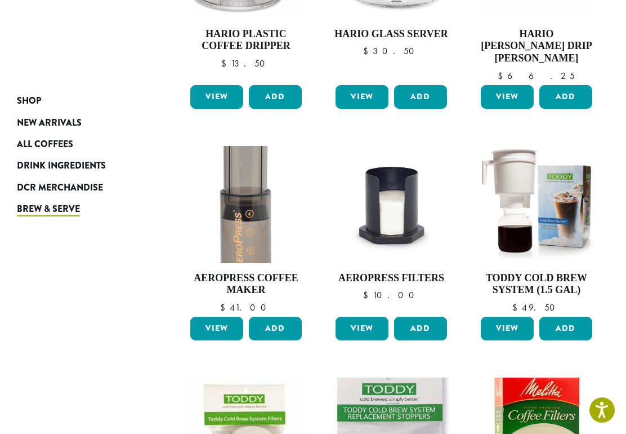
click at [223, 316] on link "View" at bounding box center [216, 328] width 53 height 24
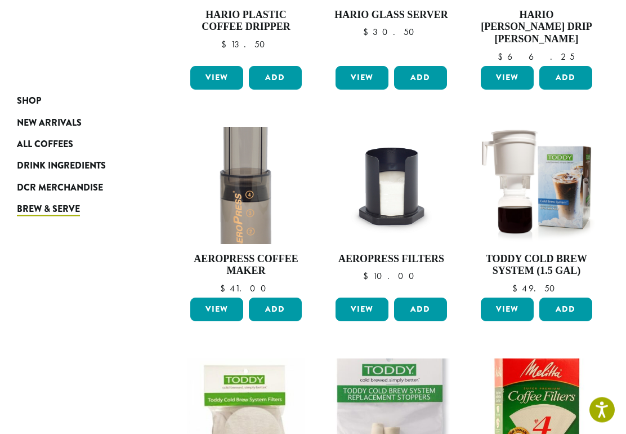
scroll to position [563, 0]
click at [507, 297] on link "View" at bounding box center [507, 309] width 53 height 24
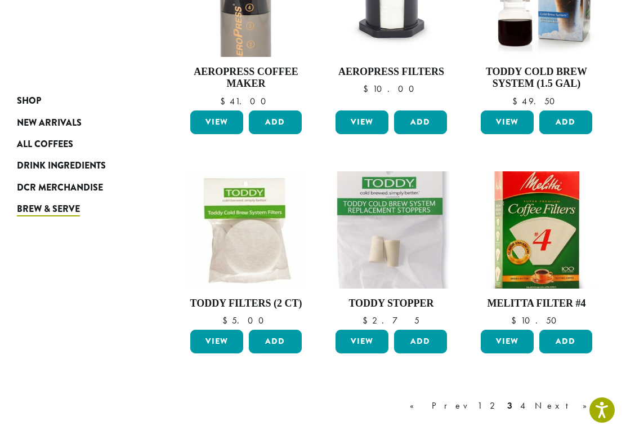
scroll to position [764, 0]
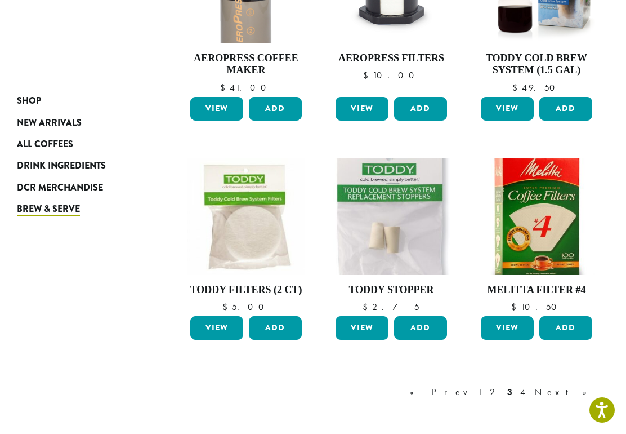
click at [529, 385] on link "4" at bounding box center [523, 392] width 11 height 14
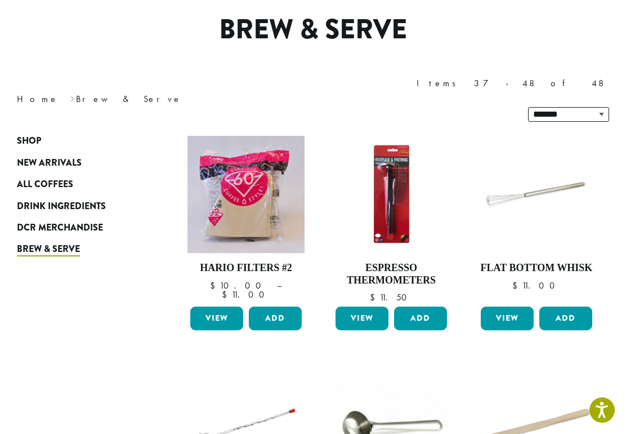
scroll to position [69, 0]
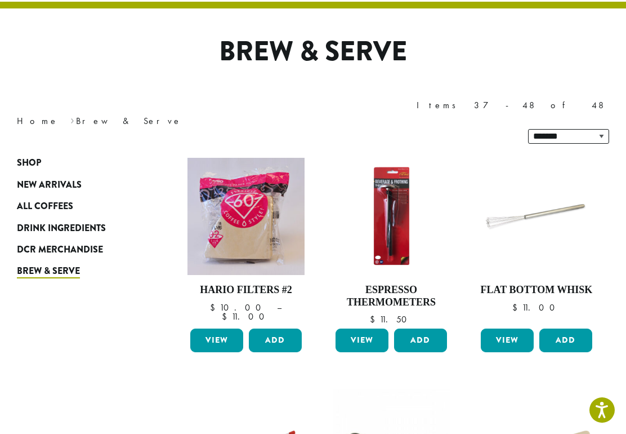
click at [511, 328] on link "View" at bounding box center [507, 340] width 53 height 24
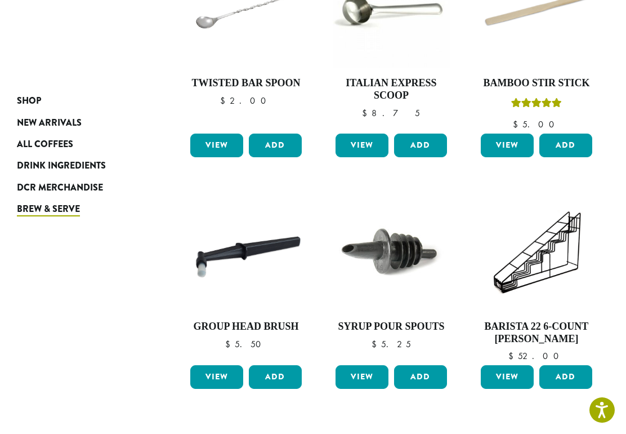
scroll to position [502, 0]
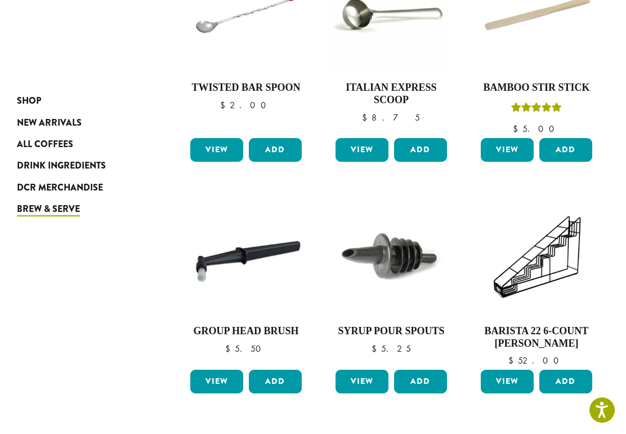
click at [220, 369] on link "View" at bounding box center [216, 381] width 53 height 24
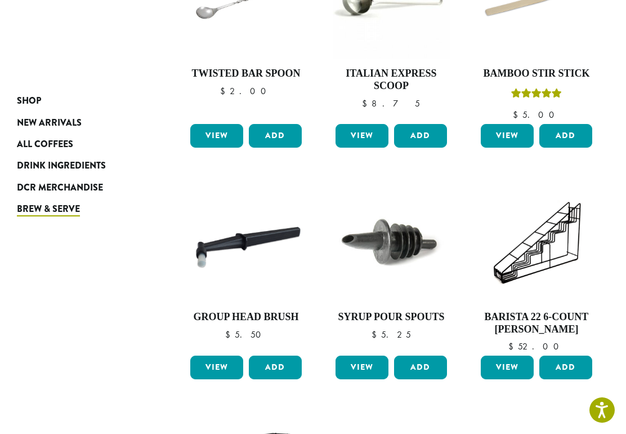
click at [355, 355] on link "View" at bounding box center [362, 367] width 53 height 24
